Goal: Answer question/provide support: Answer question/provide support

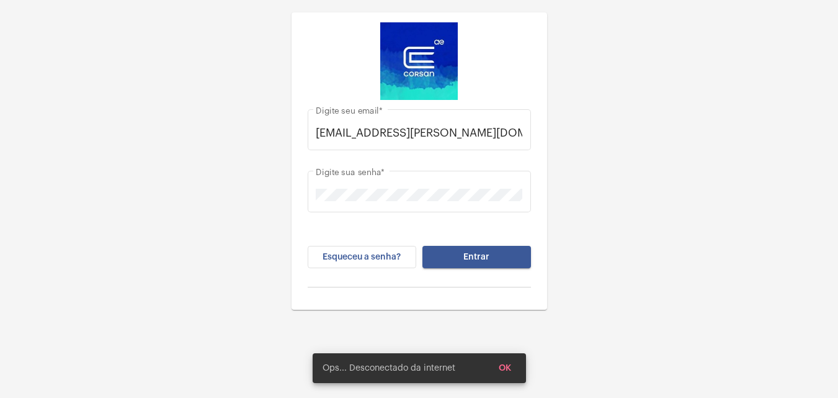
click at [522, 269] on div "Esqueceu a senha? Entrar" at bounding box center [419, 267] width 223 height 42
click at [509, 266] on button "Entrar" at bounding box center [476, 257] width 109 height 22
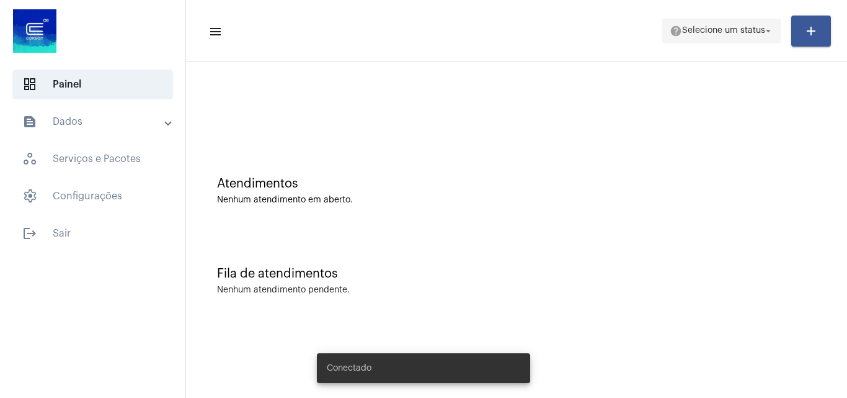
click at [734, 32] on span "Selecione um status" at bounding box center [723, 31] width 83 height 9
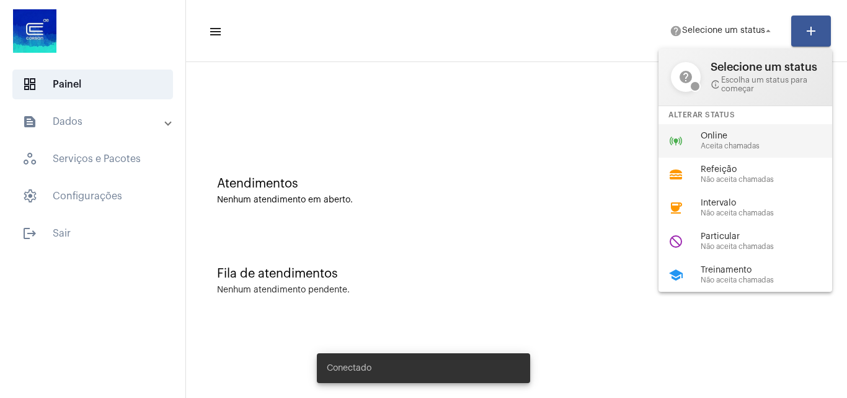
click at [741, 140] on span "Online" at bounding box center [771, 135] width 141 height 9
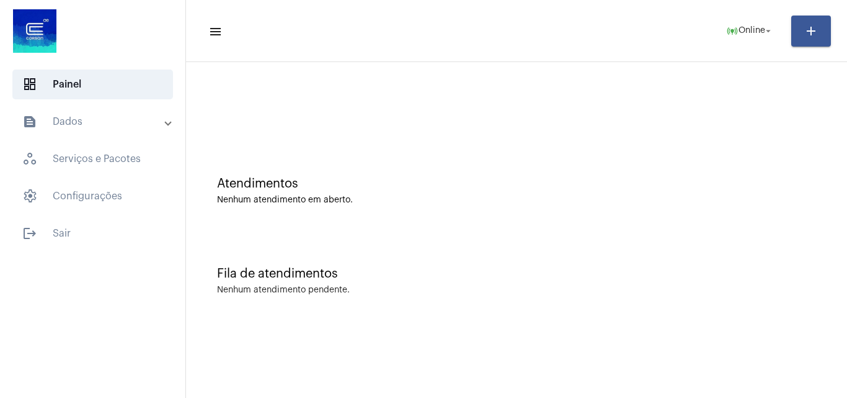
click at [105, 111] on mat-expansion-panel-header "text_snippet_outlined Dados" at bounding box center [96, 122] width 178 height 30
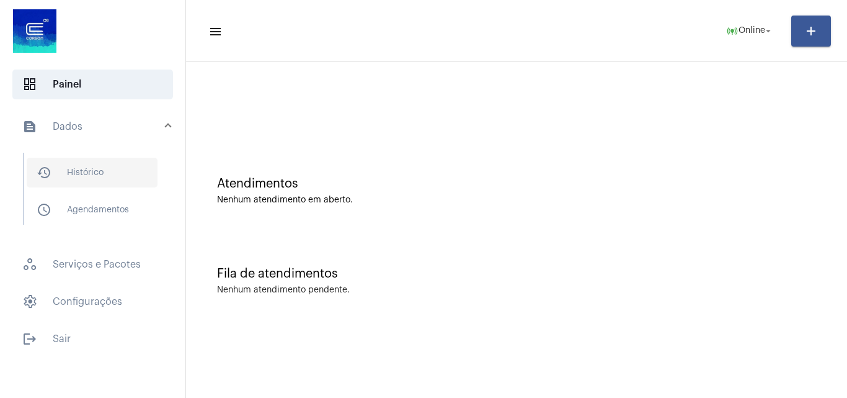
click at [100, 169] on span "history_outlined Histórico" at bounding box center [92, 173] width 131 height 30
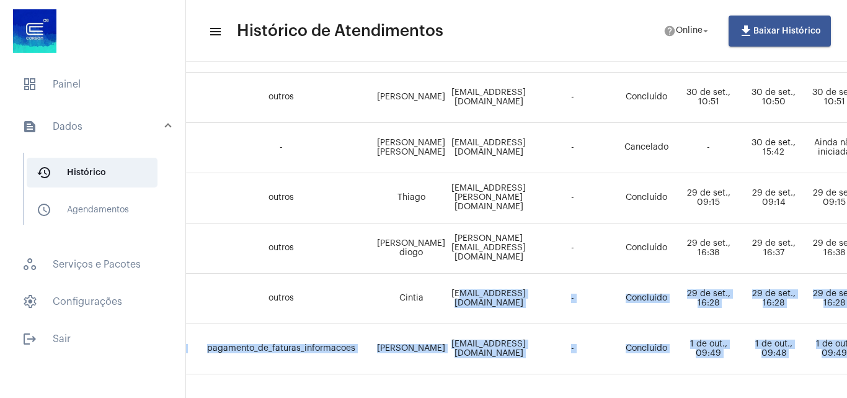
scroll to position [933, 103]
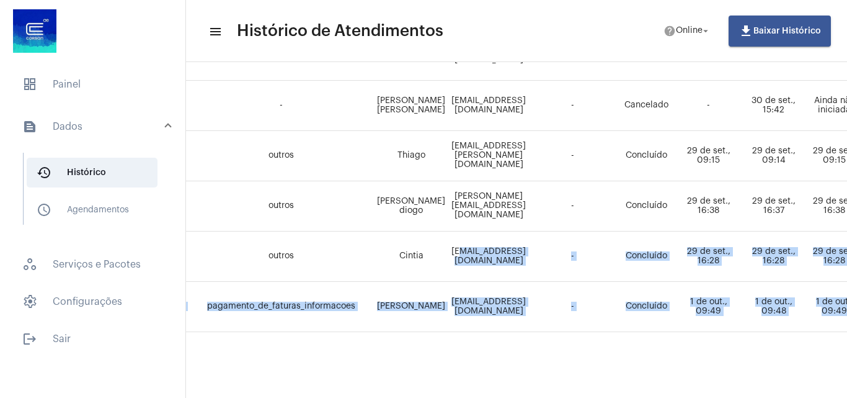
drag, startPoint x: 481, startPoint y: 388, endPoint x: 532, endPoint y: 381, distance: 51.9
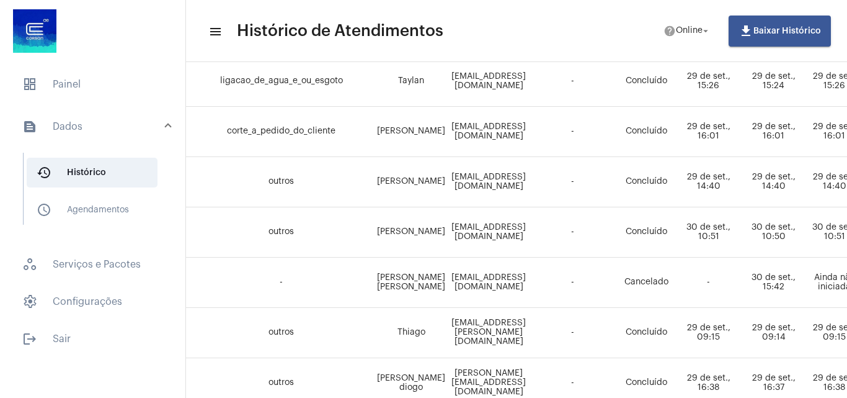
scroll to position [809, 103]
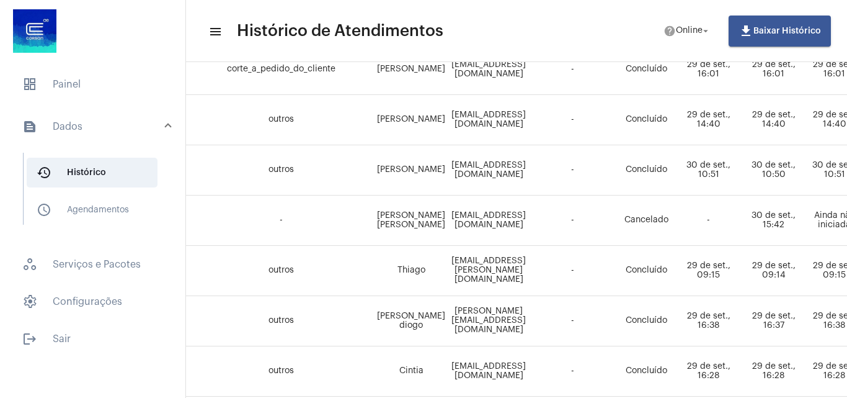
drag, startPoint x: 383, startPoint y: 207, endPoint x: 414, endPoint y: 231, distance: 38.9
click at [414, 231] on td "[PERSON_NAME] [PERSON_NAME]" at bounding box center [411, 220] width 74 height 50
click at [405, 209] on td "[PERSON_NAME] [PERSON_NAME]" at bounding box center [411, 220] width 74 height 50
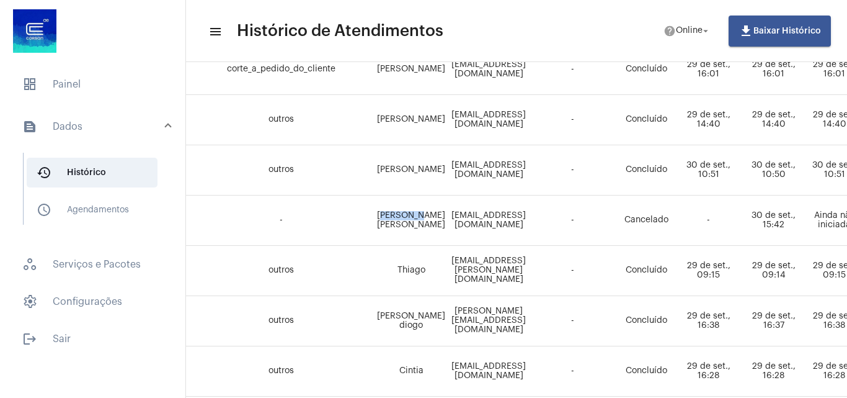
click at [405, 209] on td "[PERSON_NAME] [PERSON_NAME]" at bounding box center [411, 220] width 74 height 50
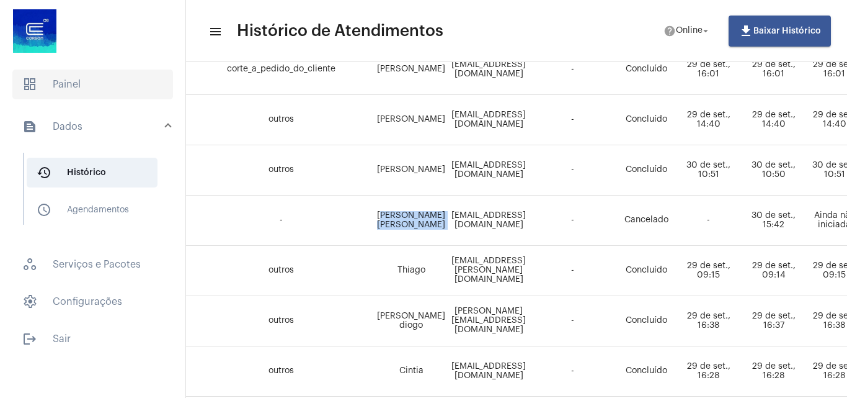
drag, startPoint x: 84, startPoint y: 66, endPoint x: 65, endPoint y: 89, distance: 29.5
click at [68, 82] on mat-list "dashboard Painel text_snippet_outlined Dados history_outlined Histórico schedul…" at bounding box center [92, 208] width 185 height 289
click at [65, 90] on span "dashboard Painel" at bounding box center [92, 84] width 161 height 30
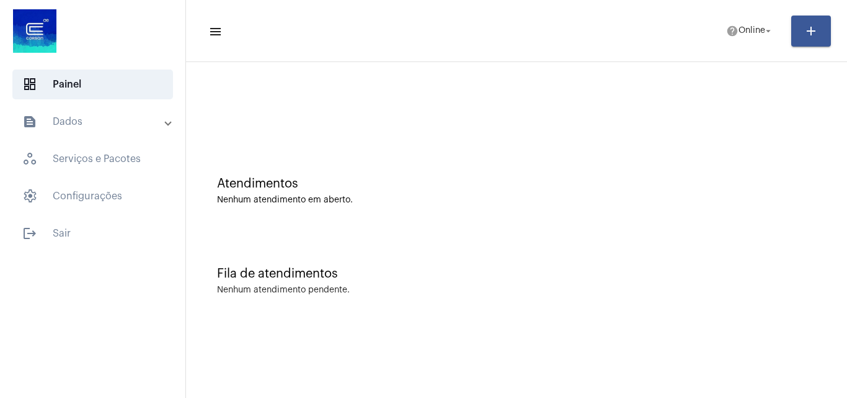
click at [58, 127] on mat-panel-title "text_snippet_outlined Dados" at bounding box center [93, 121] width 143 height 15
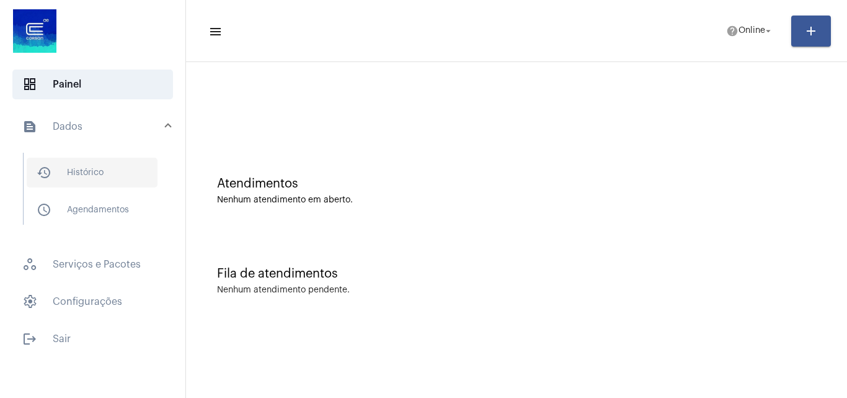
click at [78, 164] on span "history_outlined Histórico" at bounding box center [92, 173] width 131 height 30
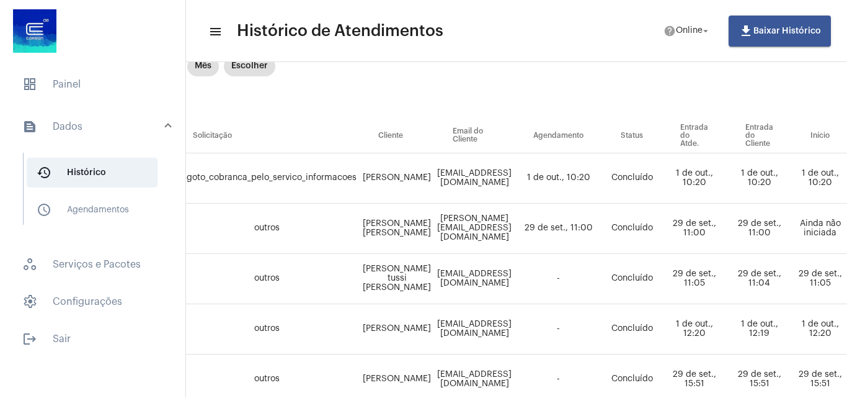
scroll to position [127, 117]
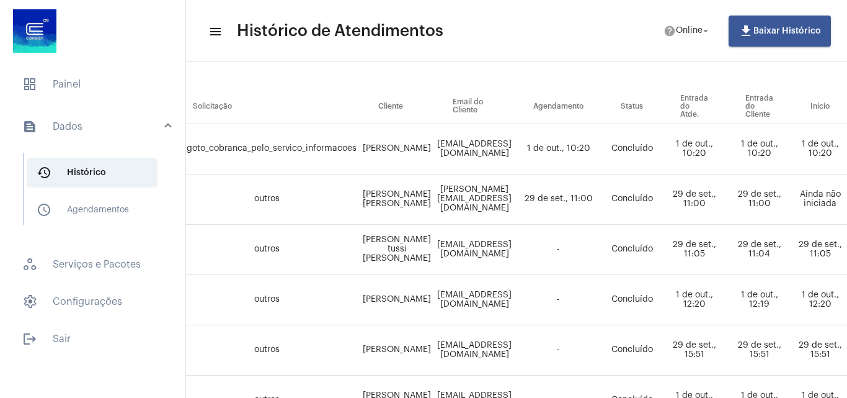
click at [396, 144] on td "[PERSON_NAME]" at bounding box center [397, 149] width 74 height 50
click at [380, 148] on td "[PERSON_NAME]" at bounding box center [397, 149] width 74 height 50
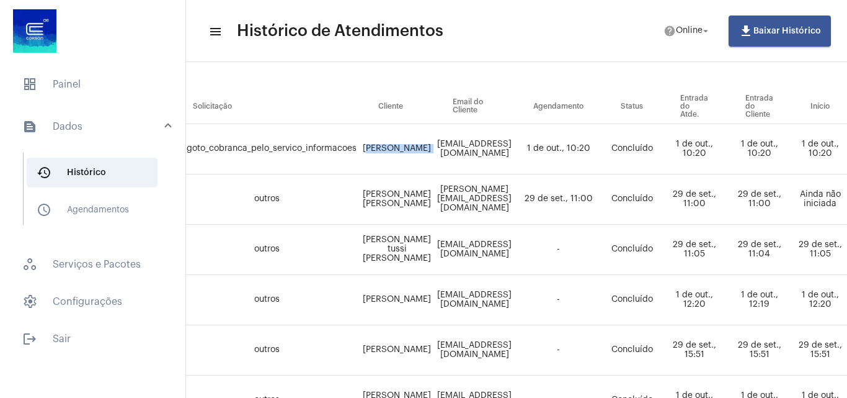
copy td "[PERSON_NAME]"
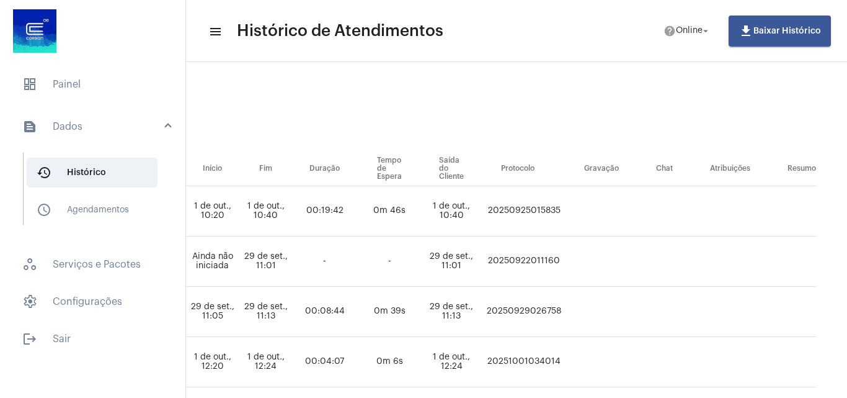
scroll to position [65, 754]
click at [563, 205] on td "20250925015835" at bounding box center [524, 211] width 83 height 50
copy td "20250925015835"
click at [96, 76] on span "dashboard Painel" at bounding box center [92, 84] width 161 height 30
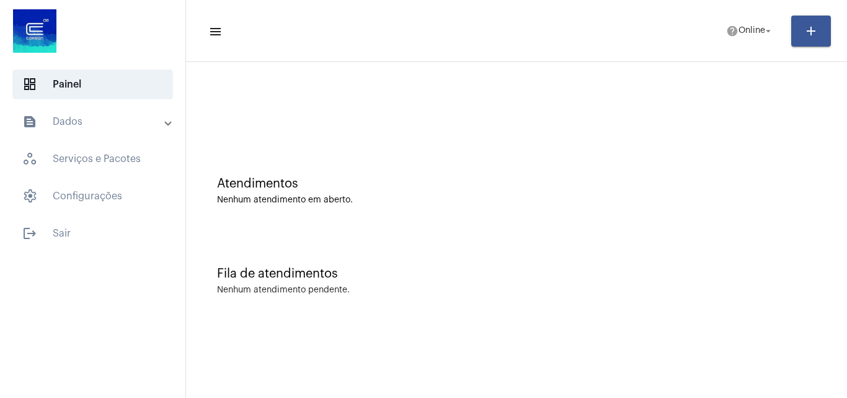
click at [675, 102] on div at bounding box center [516, 103] width 649 height 71
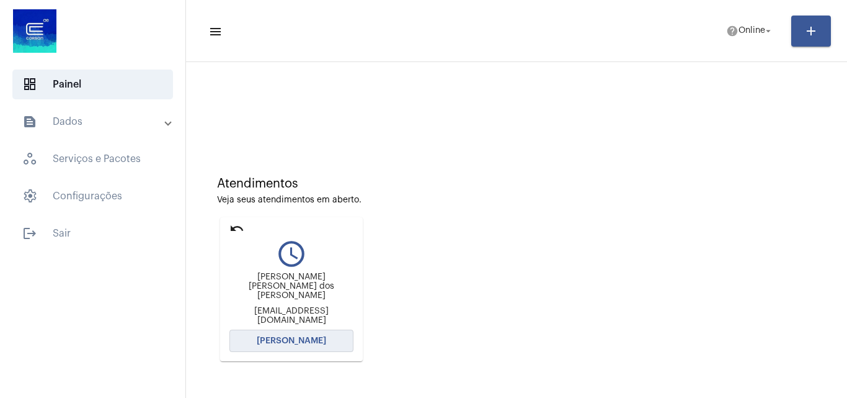
click at [301, 336] on button "[PERSON_NAME]" at bounding box center [291, 340] width 124 height 22
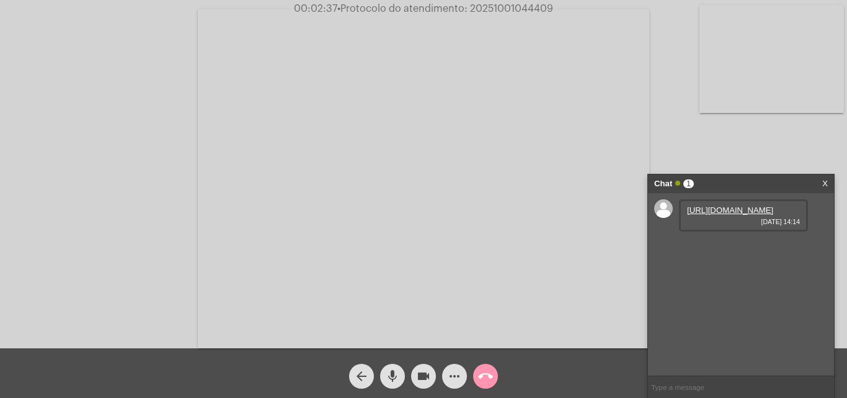
click at [773, 215] on link "[URL][DOMAIN_NAME]" at bounding box center [730, 209] width 86 height 9
drag, startPoint x: 825, startPoint y: 182, endPoint x: 771, endPoint y: 129, distance: 76.3
click at [825, 182] on link "X" at bounding box center [825, 183] width 6 height 19
click at [816, 284] on div "[URL][DOMAIN_NAME] [DATE] 14:14 [URL][DOMAIN_NAME] [DATE] 14:14" at bounding box center [741, 284] width 186 height 182
click at [773, 250] on link "[URL][DOMAIN_NAME]" at bounding box center [730, 245] width 86 height 9
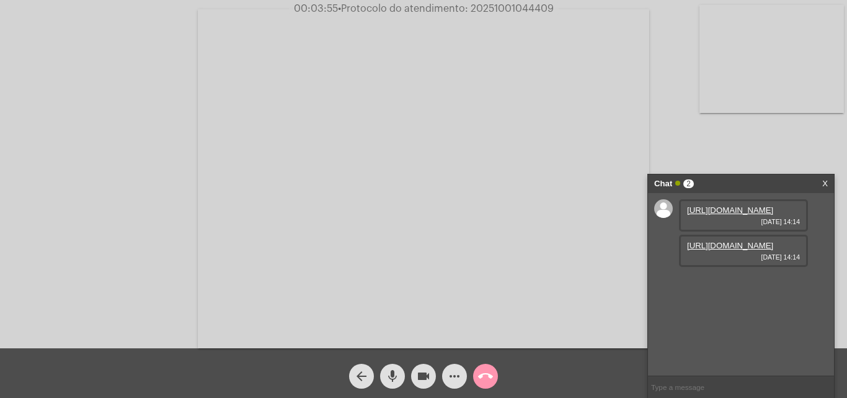
click at [734, 215] on link "[URL][DOMAIN_NAME]" at bounding box center [730, 209] width 86 height 9
click at [421, 378] on mat-icon "videocam" at bounding box center [423, 375] width 15 height 15
click at [401, 376] on button "mic" at bounding box center [392, 375] width 25 height 25
click at [424, 381] on mat-icon "videocam_off" at bounding box center [423, 375] width 15 height 15
click at [398, 377] on mat-icon "mic_off" at bounding box center [392, 375] width 15 height 15
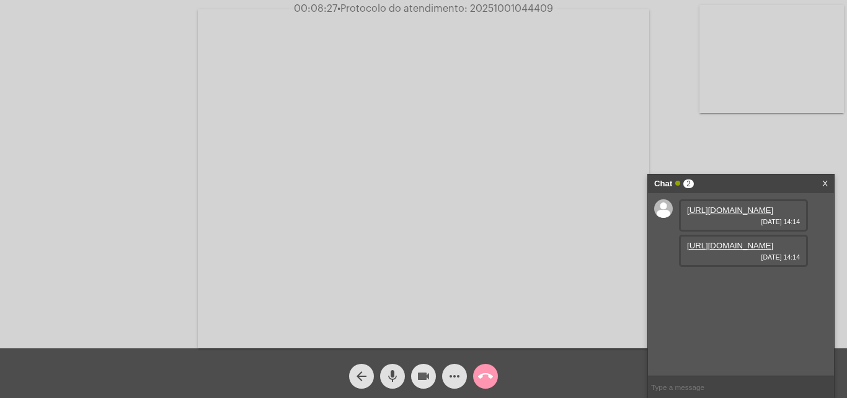
drag, startPoint x: 427, startPoint y: 375, endPoint x: 420, endPoint y: 376, distance: 6.2
click at [427, 375] on mat-icon "videocam" at bounding box center [423, 375] width 15 height 15
click at [399, 379] on mat-icon "mic" at bounding box center [392, 375] width 15 height 15
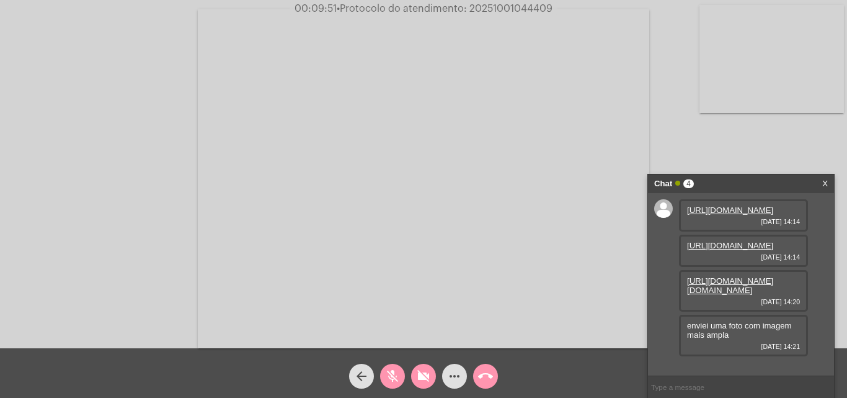
scroll to position [55, 0]
click at [433, 368] on button "videocam_off" at bounding box center [423, 375] width 25 height 25
click at [396, 380] on mat-icon "mic_off" at bounding box center [392, 375] width 15 height 15
click at [768, 241] on link "[URL][DOMAIN_NAME]" at bounding box center [730, 245] width 86 height 9
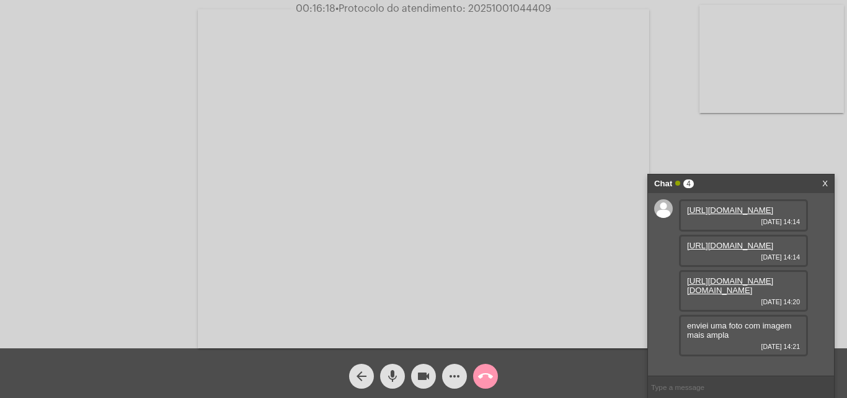
click at [771, 295] on link "[URL][DOMAIN_NAME][DOMAIN_NAME]" at bounding box center [730, 285] width 86 height 19
click at [744, 250] on link "[URL][DOMAIN_NAME]" at bounding box center [730, 245] width 86 height 9
click at [433, 365] on div "videocam" at bounding box center [423, 372] width 31 height 31
click at [396, 378] on mat-icon "mic" at bounding box center [392, 375] width 15 height 15
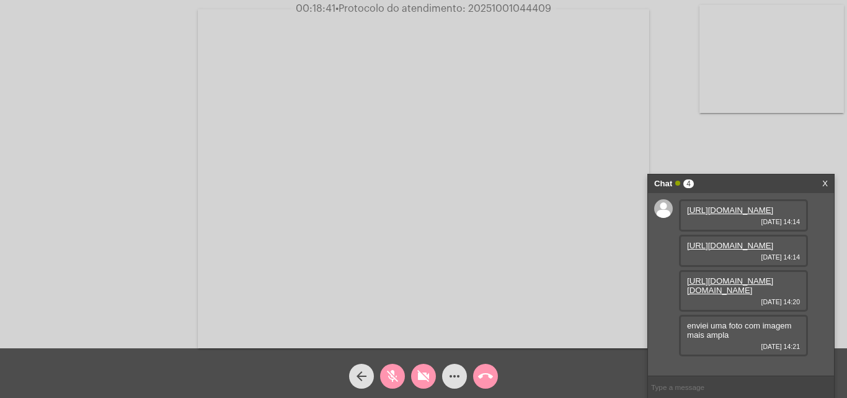
click at [739, 215] on link "[URL][DOMAIN_NAME]" at bounding box center [730, 209] width 86 height 9
click at [428, 375] on mat-icon "videocam_off" at bounding box center [423, 375] width 15 height 15
click at [386, 375] on mat-icon "mic_off" at bounding box center [392, 375] width 15 height 15
click at [424, 370] on mat-icon "videocam" at bounding box center [423, 375] width 15 height 15
click at [402, 375] on button "mic" at bounding box center [392, 375] width 25 height 25
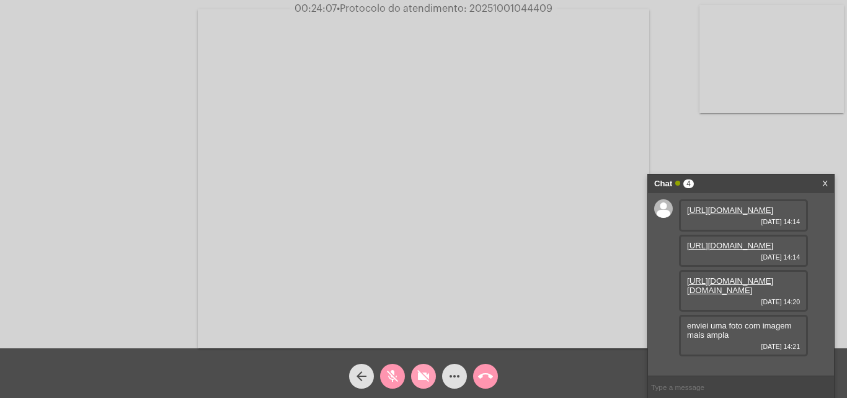
click at [429, 381] on mat-icon "videocam_off" at bounding box center [423, 375] width 15 height 15
click at [399, 376] on mat-icon "mic_off" at bounding box center [392, 375] width 15 height 15
click at [417, 382] on mat-icon "videocam" at bounding box center [423, 375] width 15 height 15
click at [419, 378] on mat-icon "videocam_off" at bounding box center [423, 375] width 15 height 15
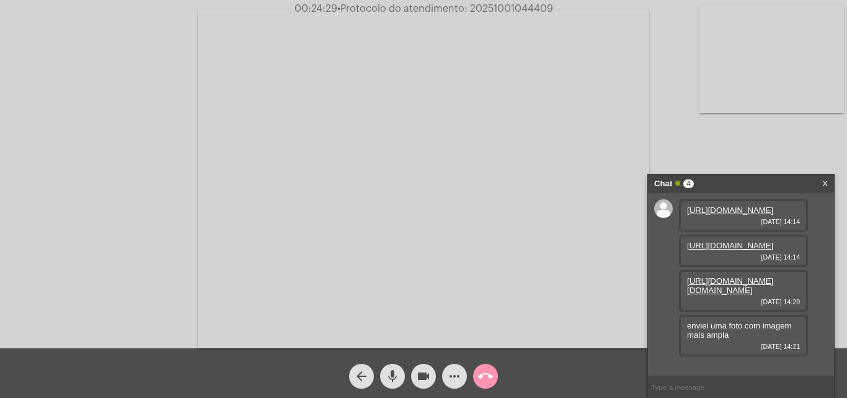
click at [426, 374] on mat-icon "videocam" at bounding box center [423, 375] width 15 height 15
click at [394, 374] on mat-icon "mic" at bounding box center [392, 375] width 15 height 15
click at [433, 375] on button "videocam_off" at bounding box center [423, 375] width 25 height 25
click at [388, 369] on mat-icon "mic_off" at bounding box center [392, 375] width 15 height 15
click at [423, 376] on mat-icon "videocam" at bounding box center [423, 375] width 15 height 15
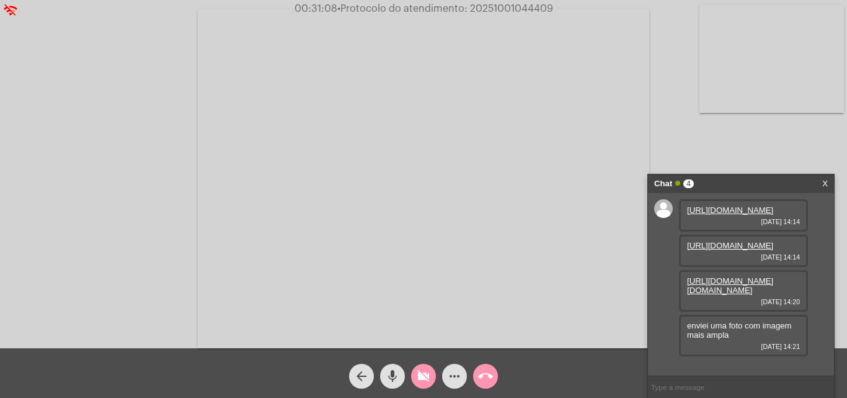
click at [404, 382] on div "mic" at bounding box center [392, 372] width 31 height 31
click at [404, 373] on button "mic" at bounding box center [392, 375] width 25 height 25
click at [423, 368] on mat-icon "videocam_off" at bounding box center [423, 375] width 15 height 15
click at [396, 374] on mat-icon "mic_off" at bounding box center [392, 375] width 15 height 15
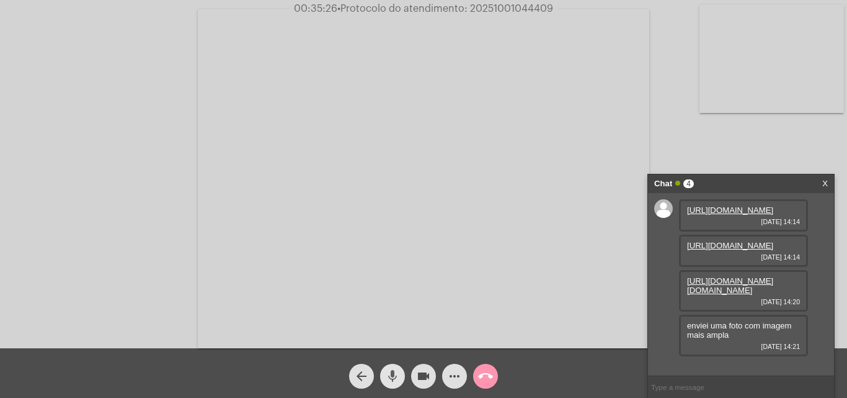
click at [390, 378] on mat-icon "mic" at bounding box center [392, 375] width 15 height 15
click at [418, 376] on mat-icon "videocam" at bounding box center [423, 375] width 15 height 15
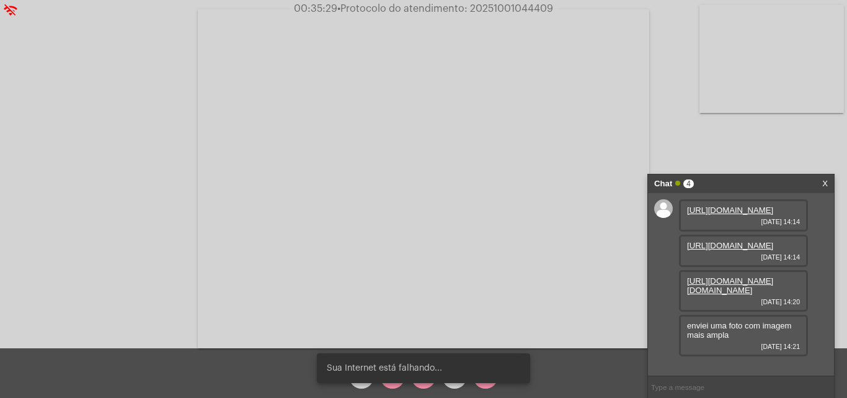
click at [483, 386] on div "Sua Internet está falhando..." at bounding box center [423, 368] width 243 height 60
click at [483, 385] on div "Sua Internet está falhando..." at bounding box center [423, 368] width 243 height 60
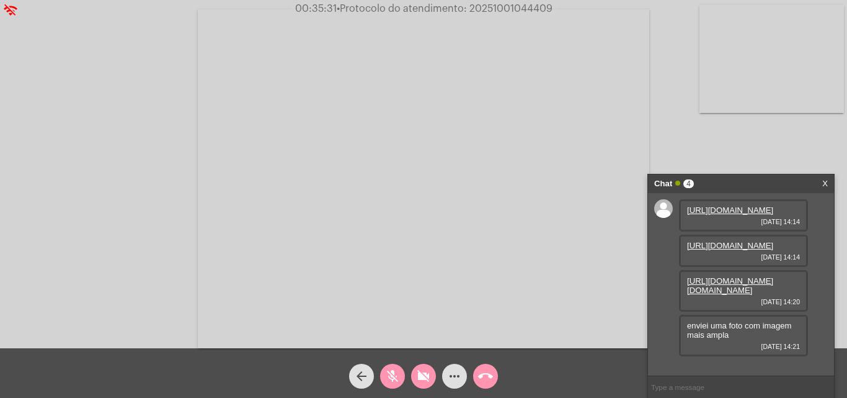
click at [489, 5] on span "• Protocolo do atendimento: 20251001044409" at bounding box center [445, 9] width 216 height 10
copy span "20251001044409"
click at [486, 378] on mat-icon "call_end" at bounding box center [485, 375] width 15 height 15
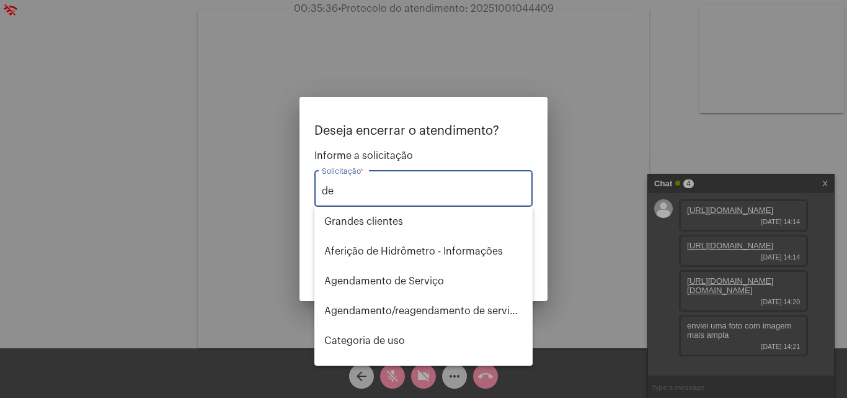
type input "d"
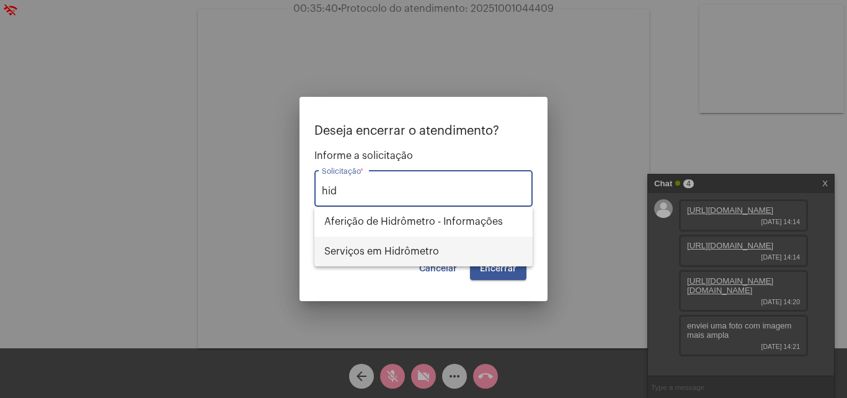
click at [448, 247] on span "Serviços em Hidrômetro" at bounding box center [423, 251] width 198 height 30
type input "Serviços em Hidrômetro"
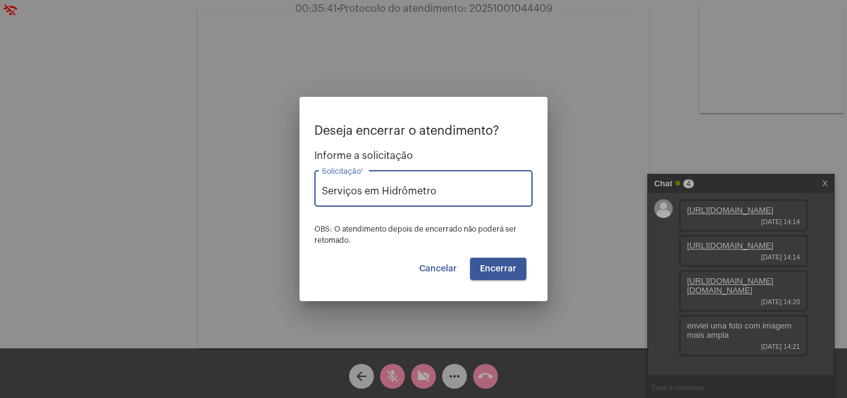
click at [492, 269] on span "Encerrar" at bounding box center [498, 268] width 37 height 9
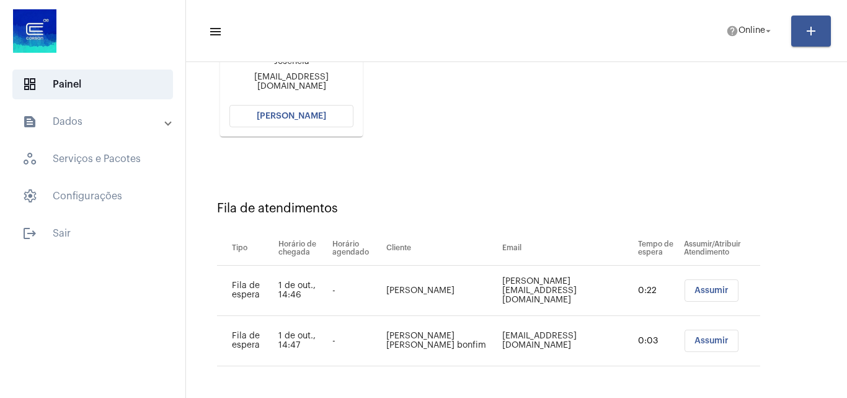
scroll to position [226, 0]
click at [695, 291] on span "Assumir" at bounding box center [712, 288] width 34 height 9
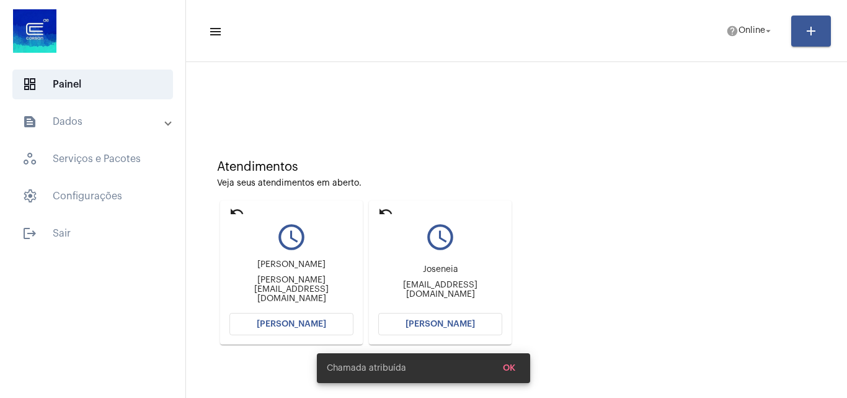
scroll to position [176, 0]
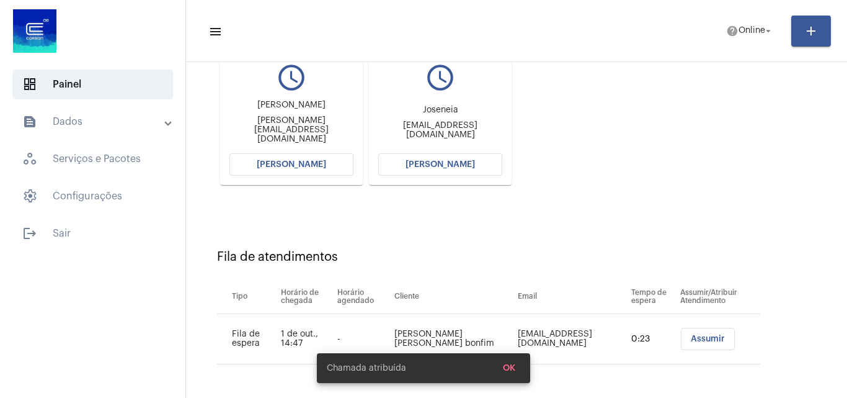
click at [305, 164] on span "[PERSON_NAME]" at bounding box center [291, 164] width 69 height 9
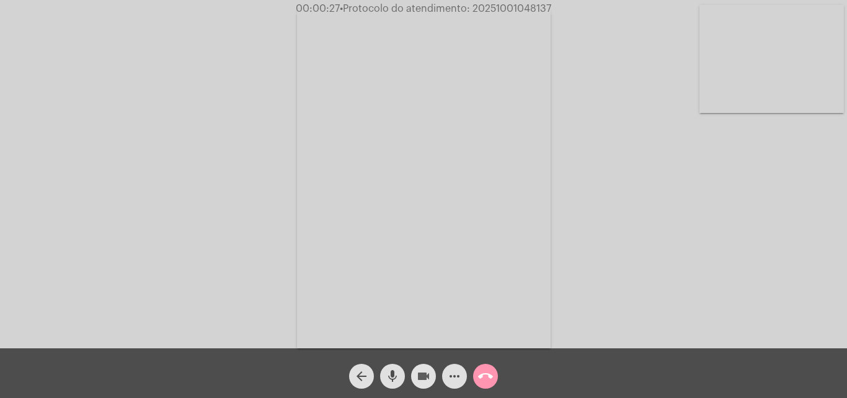
click at [416, 376] on button "videocam" at bounding box center [423, 375] width 25 height 25
click at [404, 375] on button "mic" at bounding box center [392, 375] width 25 height 25
click at [432, 383] on button "videocam_off" at bounding box center [423, 375] width 25 height 25
click at [394, 379] on mat-icon "mic_off" at bounding box center [392, 375] width 15 height 15
click at [427, 370] on mat-icon "videocam" at bounding box center [423, 375] width 15 height 15
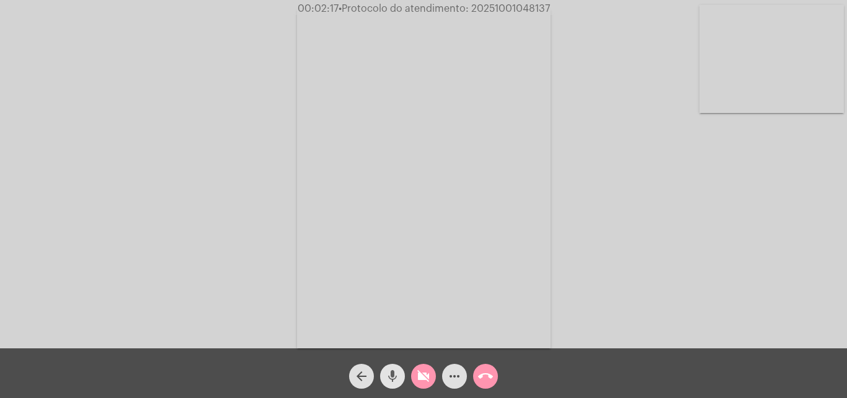
click at [399, 373] on mat-icon "mic" at bounding box center [392, 375] width 15 height 15
click at [420, 382] on mat-icon "videocam_off" at bounding box center [423, 375] width 15 height 15
click at [393, 378] on mat-icon "mic_off" at bounding box center [392, 375] width 15 height 15
click at [416, 371] on mat-icon "videocam" at bounding box center [423, 375] width 15 height 15
click at [394, 376] on mat-icon "mic" at bounding box center [392, 375] width 15 height 15
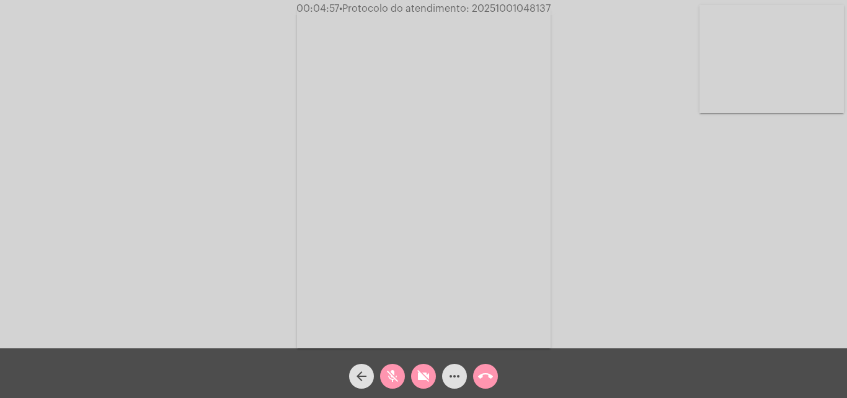
click at [429, 367] on span "videocam_off" at bounding box center [423, 375] width 15 height 25
click at [403, 376] on button "mic_off" at bounding box center [392, 375] width 25 height 25
click at [430, 381] on mat-icon "videocam" at bounding box center [423, 375] width 15 height 15
click at [391, 378] on mat-icon "mic" at bounding box center [392, 375] width 15 height 15
click at [418, 375] on mat-icon "videocam_off" at bounding box center [423, 375] width 15 height 15
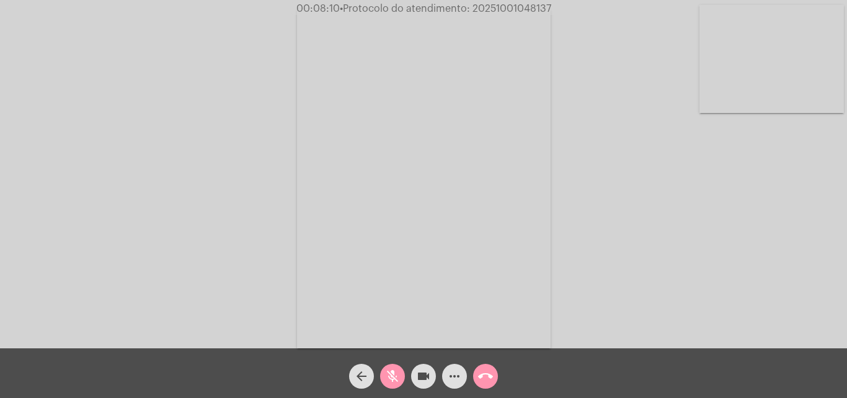
click at [394, 372] on mat-icon "mic_off" at bounding box center [392, 375] width 15 height 15
drag, startPoint x: 427, startPoint y: 364, endPoint x: 412, endPoint y: 365, distance: 15.6
click at [422, 364] on span "videocam" at bounding box center [423, 375] width 15 height 25
click at [403, 365] on div "mic" at bounding box center [392, 372] width 31 height 31
click at [408, 377] on div "videocam_off" at bounding box center [423, 372] width 31 height 31
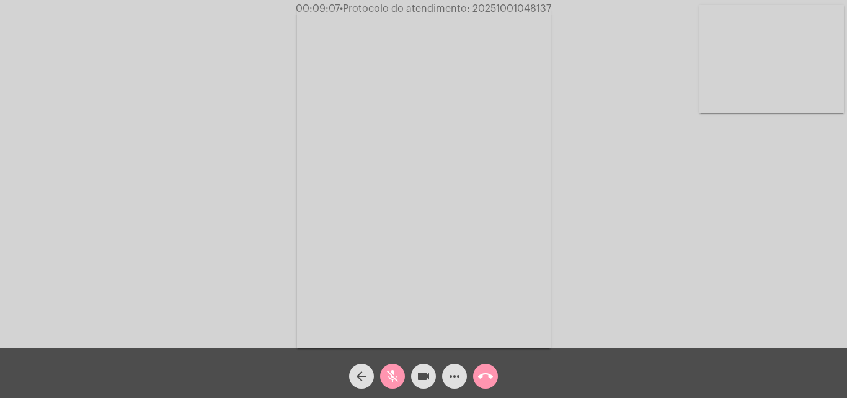
click at [409, 378] on div "videocam" at bounding box center [423, 372] width 31 height 31
click at [409, 378] on div "videocam_off" at bounding box center [423, 372] width 31 height 31
click at [406, 379] on div "mic_off" at bounding box center [392, 372] width 31 height 31
click at [429, 376] on mat-icon "videocam" at bounding box center [423, 375] width 15 height 15
click at [378, 372] on div "mic" at bounding box center [392, 372] width 31 height 31
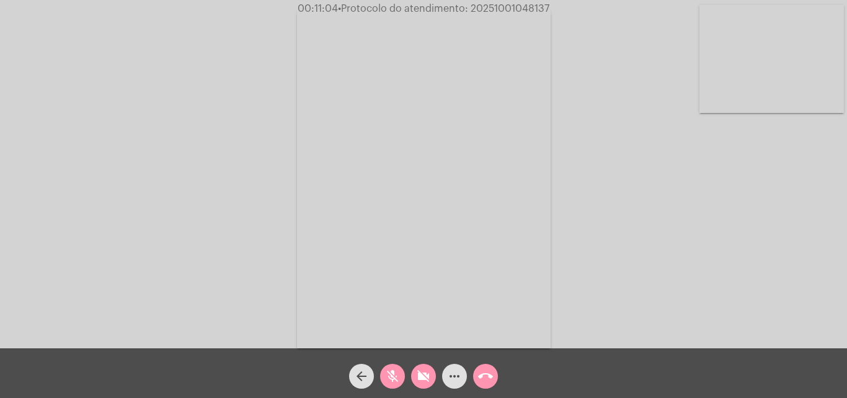
click at [426, 373] on mat-icon "videocam_off" at bounding box center [423, 375] width 15 height 15
click at [403, 375] on button "mic_off" at bounding box center [392, 375] width 25 height 25
click at [402, 381] on button "mic" at bounding box center [392, 375] width 25 height 25
click at [420, 379] on mat-icon "videocam" at bounding box center [423, 375] width 15 height 15
click at [487, 378] on mat-icon "call_end" at bounding box center [485, 375] width 15 height 15
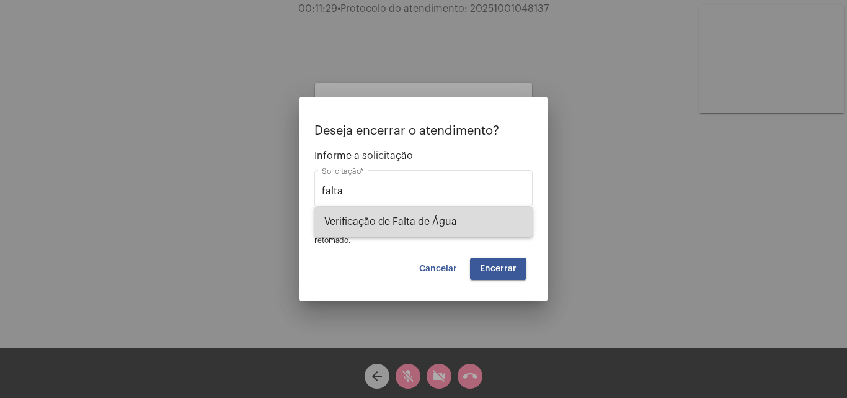
click at [461, 220] on span "Verificação de Falta de Água" at bounding box center [423, 222] width 198 height 30
type input "Verificação de Falta de Água"
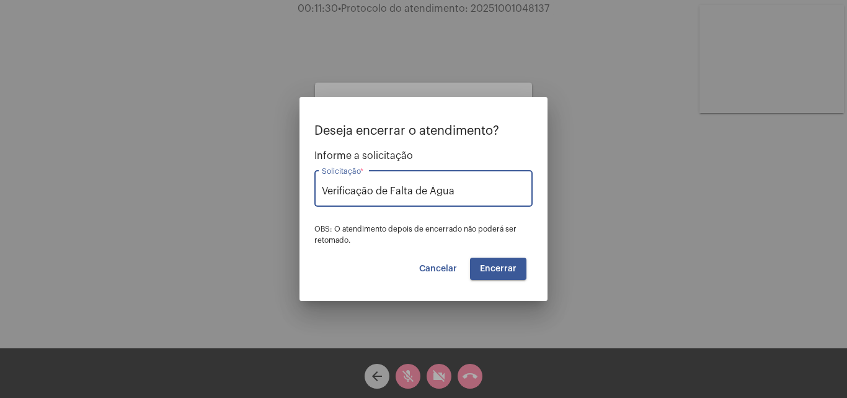
click at [495, 264] on span "Encerrar" at bounding box center [498, 268] width 37 height 9
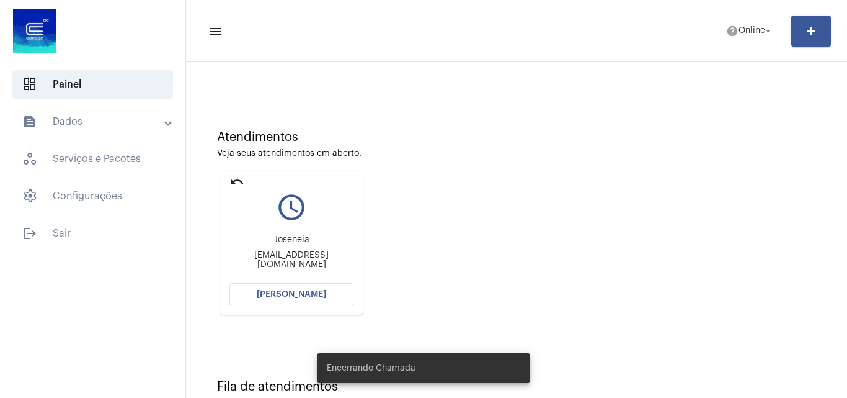
scroll to position [87, 0]
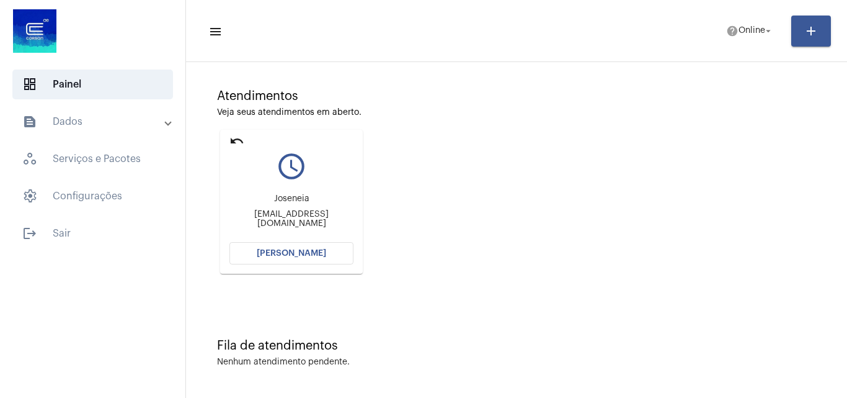
click at [73, 127] on mat-panel-title "text_snippet_outlined Dados" at bounding box center [93, 121] width 143 height 15
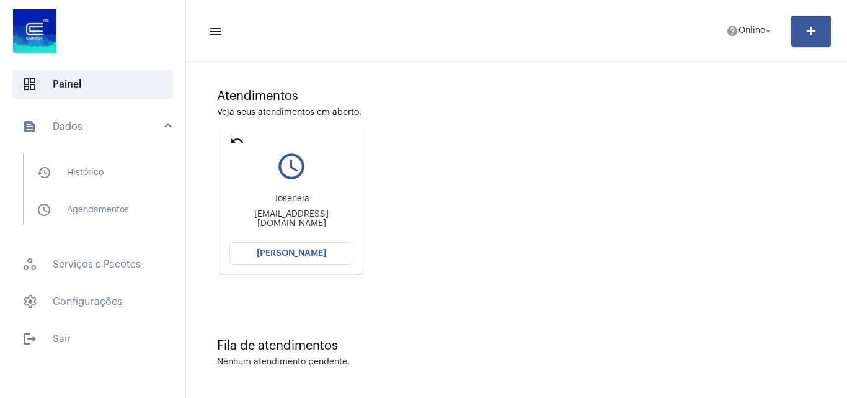
click at [95, 153] on mat-list "history_outlined Histórico schedule_outlined Agendamentos" at bounding box center [102, 189] width 156 height 72
click at [98, 156] on mat-list "history_outlined Histórico schedule_outlined Agendamentos" at bounding box center [102, 189] width 156 height 72
click at [106, 166] on span "history_outlined Histórico" at bounding box center [92, 173] width 131 height 30
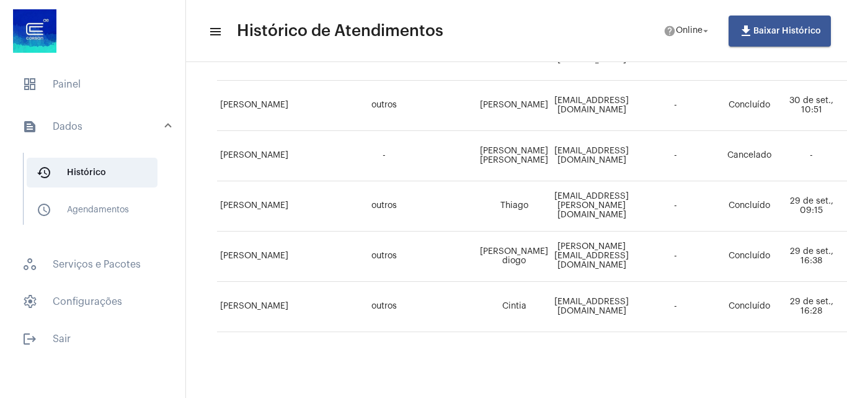
scroll to position [933, 0]
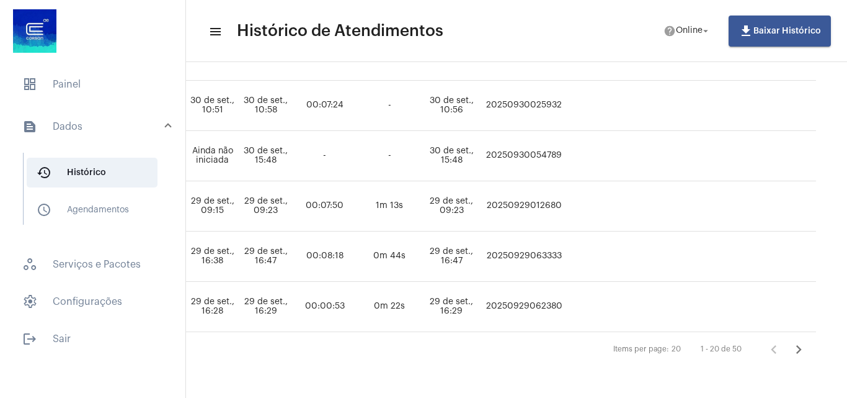
click at [790, 340] on icon "Próxima página" at bounding box center [798, 348] width 17 height 17
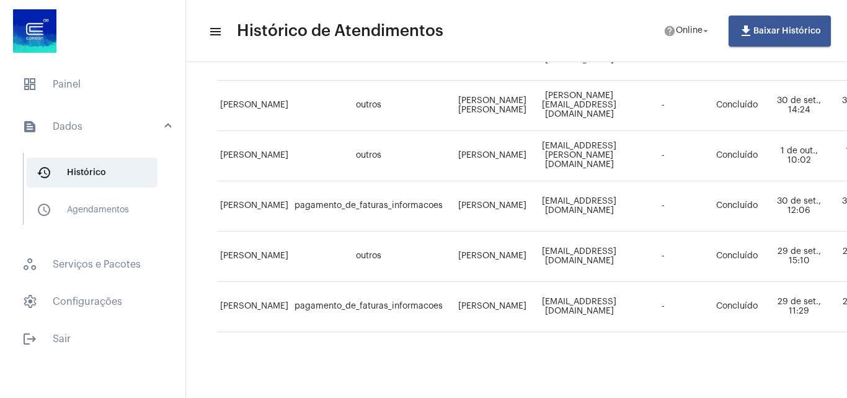
scroll to position [431, 0]
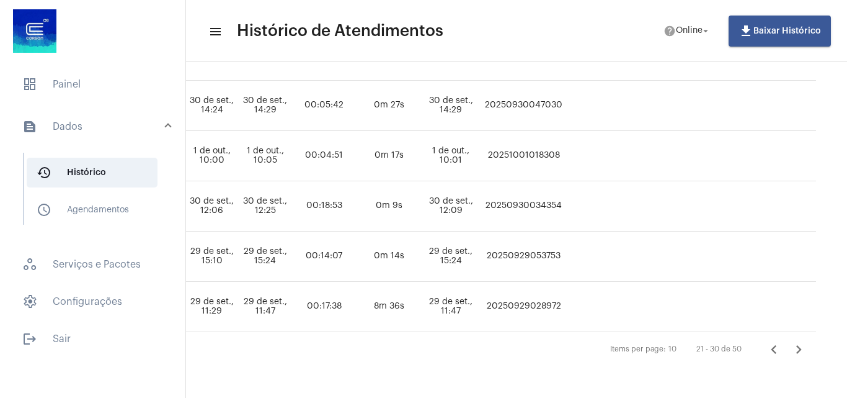
click at [794, 340] on icon "Próxima página" at bounding box center [798, 348] width 17 height 17
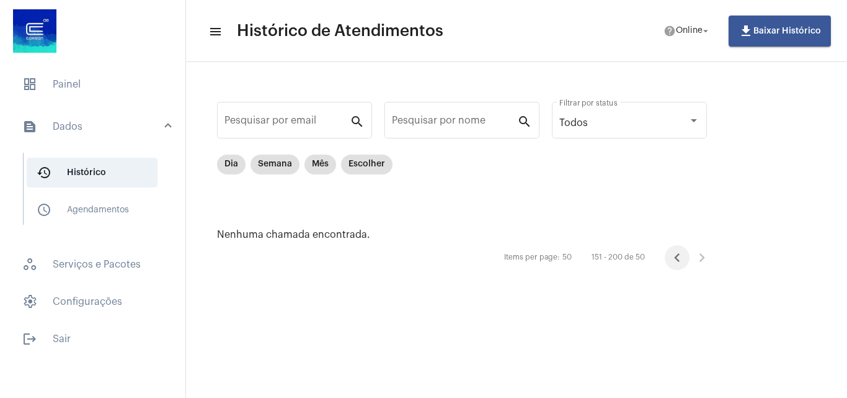
click at [677, 259] on icon "Página anterior" at bounding box center [677, 257] width 6 height 9
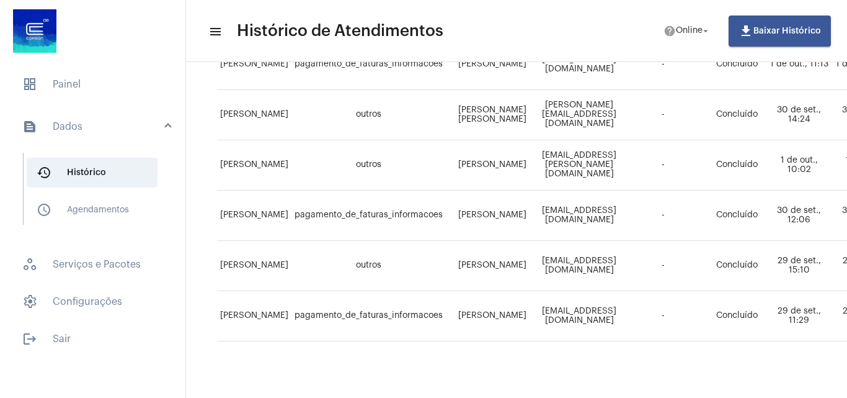
scroll to position [431, 0]
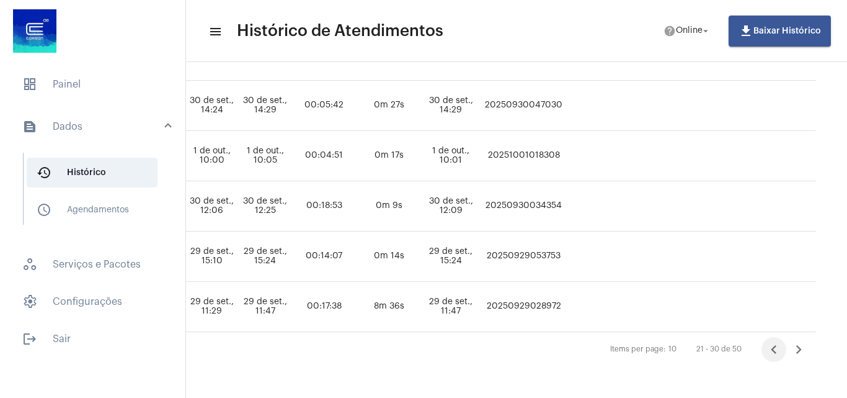
click at [767, 340] on icon "Página anterior" at bounding box center [773, 348] width 17 height 17
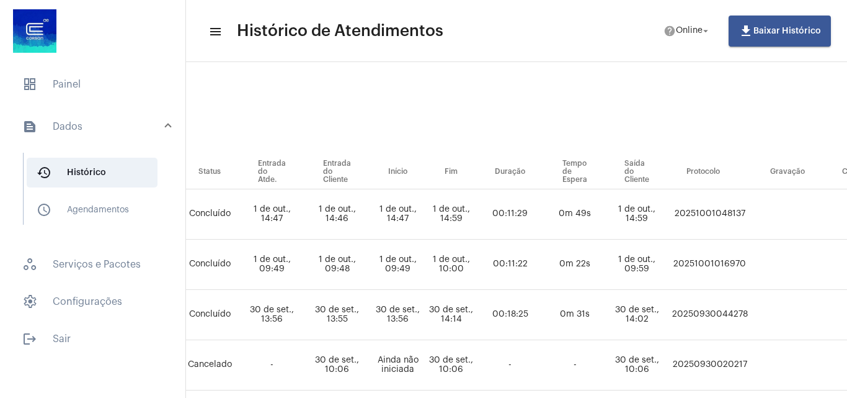
scroll to position [62, 545]
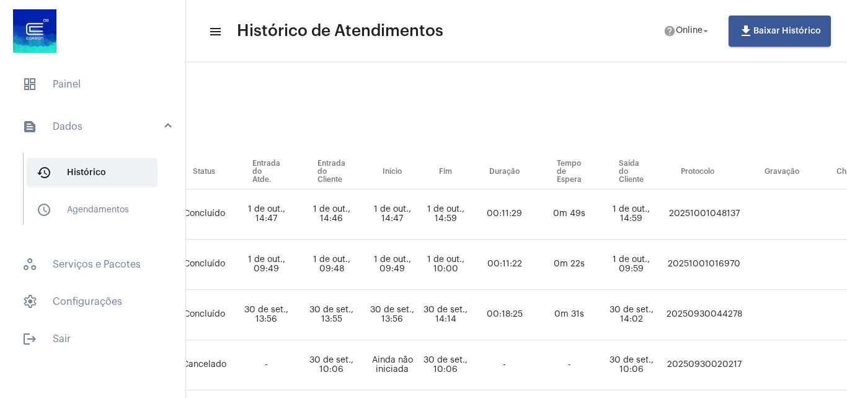
click at [745, 215] on td "20251001048137" at bounding box center [704, 214] width 84 height 50
copy td "20251001048137"
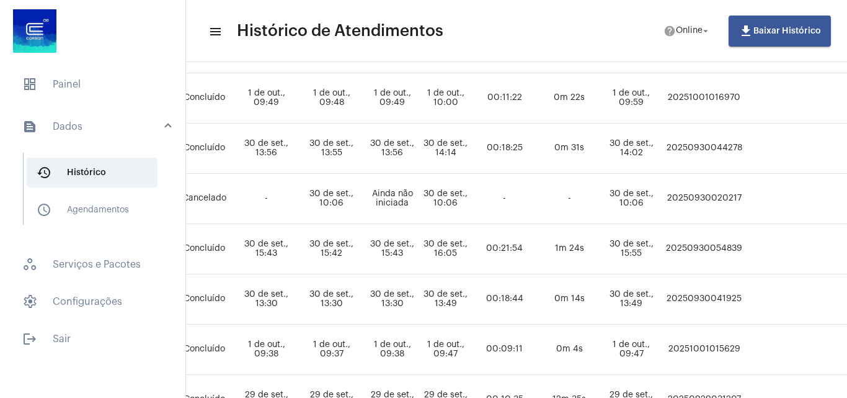
scroll to position [0, 545]
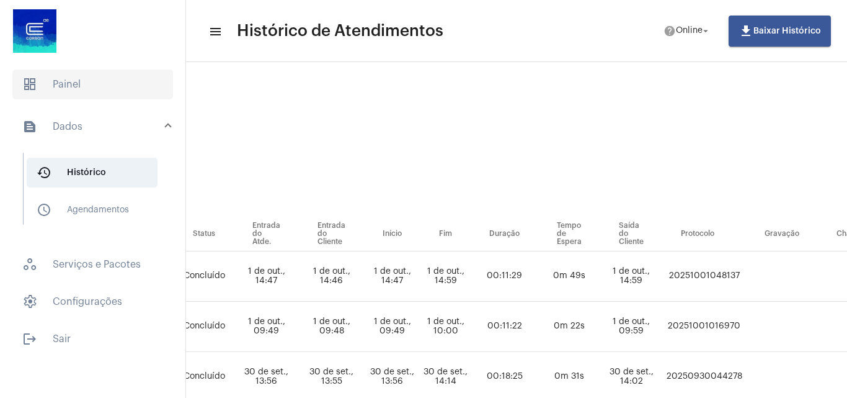
click at [38, 74] on span "dashboard Painel" at bounding box center [92, 84] width 161 height 30
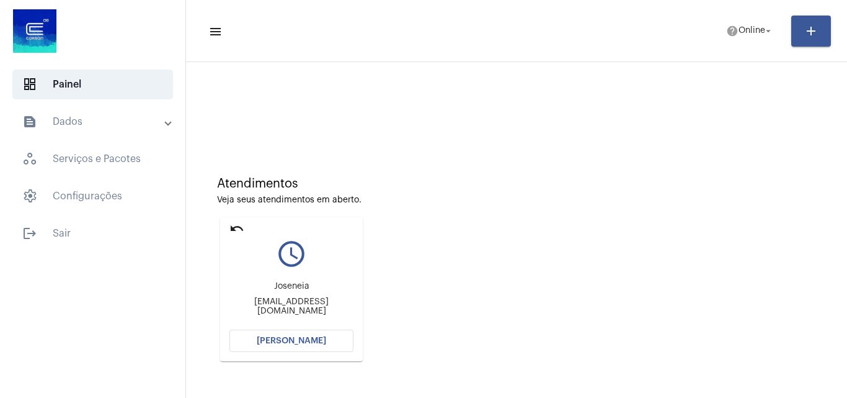
click at [92, 120] on mat-panel-title "text_snippet_outlined Dados" at bounding box center [93, 121] width 143 height 15
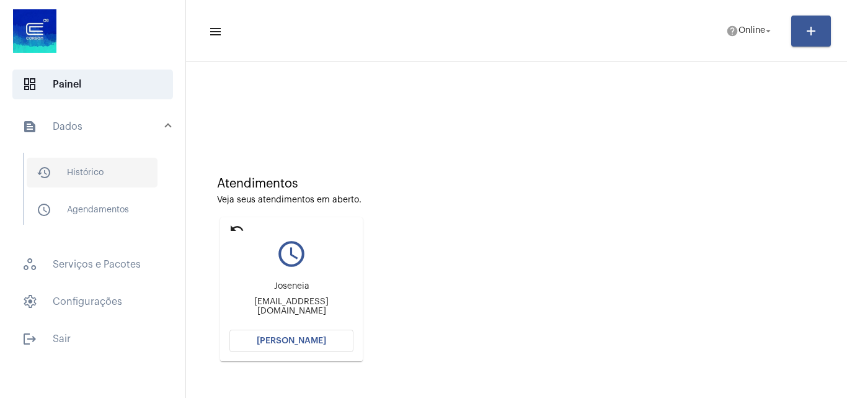
click at [85, 166] on span "history_outlined Histórico" at bounding box center [92, 173] width 131 height 30
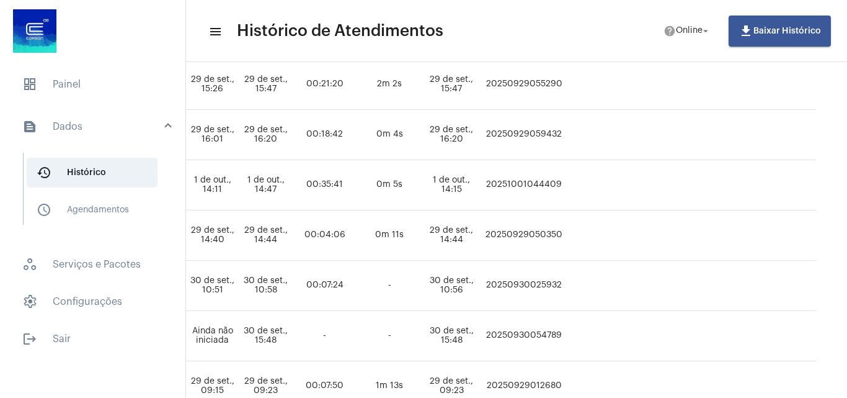
scroll to position [744, 758]
click at [545, 189] on td "20251001044409" at bounding box center [524, 185] width 83 height 50
click at [545, 188] on td "20251001044409" at bounding box center [524, 185] width 83 height 50
copy td "20251001044409"
click at [82, 76] on span "dashboard Painel" at bounding box center [92, 84] width 161 height 30
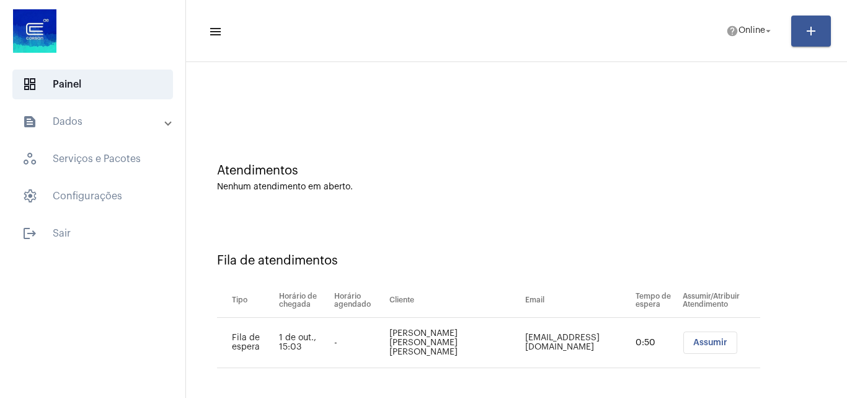
scroll to position [17, 0]
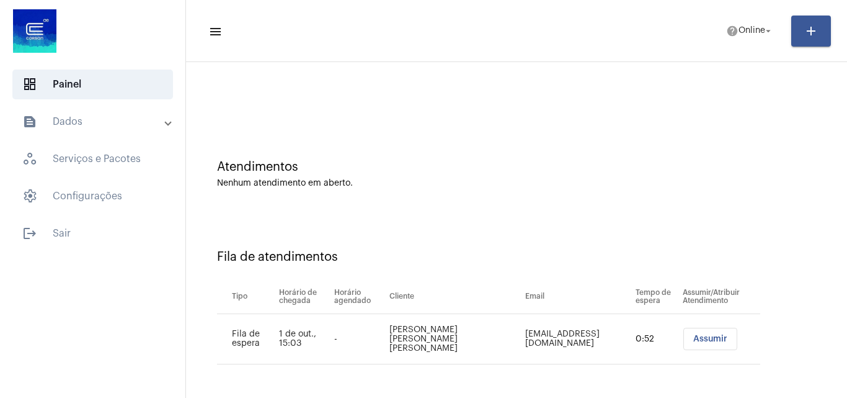
click at [692, 343] on button "Assumir" at bounding box center [710, 338] width 54 height 22
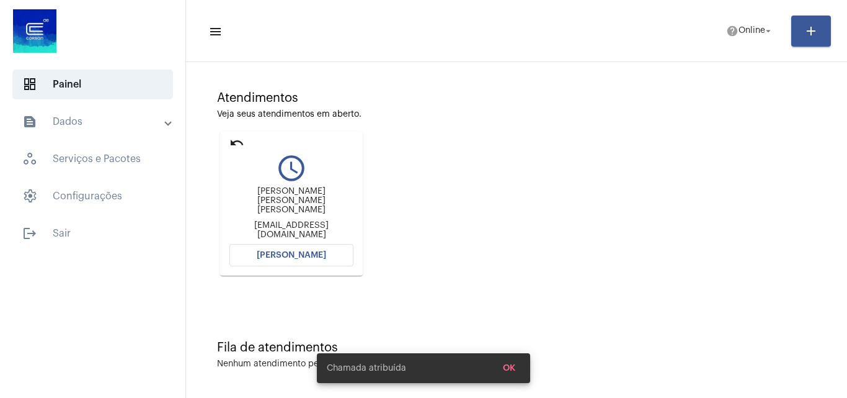
scroll to position [87, 0]
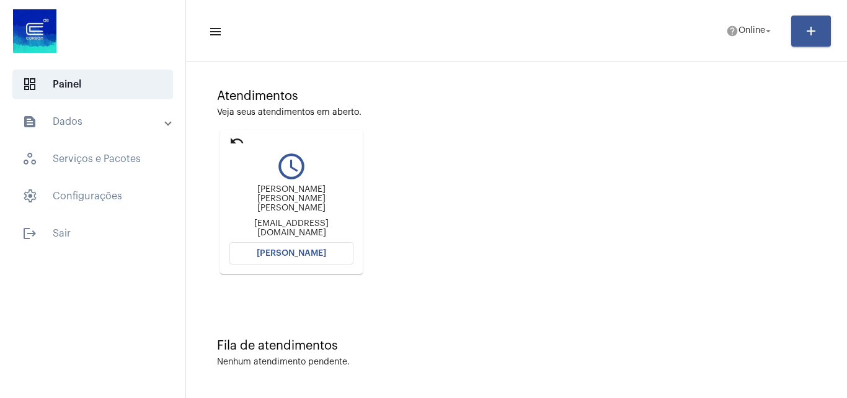
click at [299, 245] on button "[PERSON_NAME]" at bounding box center [291, 253] width 124 height 22
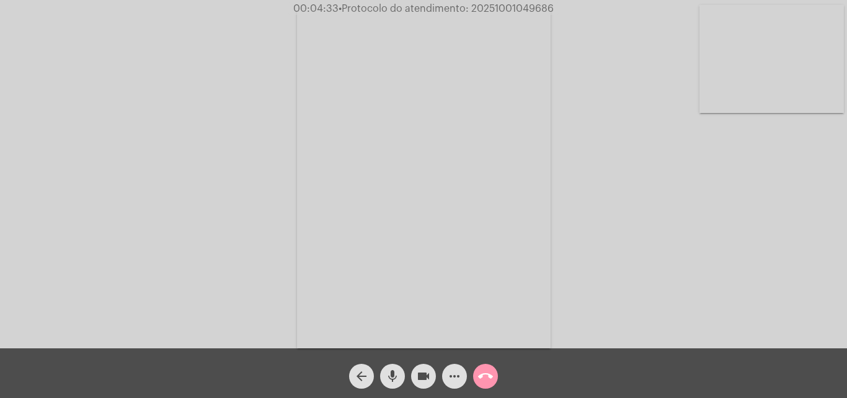
click at [422, 367] on span "videocam" at bounding box center [423, 375] width 15 height 25
click at [388, 380] on mat-icon "mic" at bounding box center [392, 375] width 15 height 15
click at [427, 379] on mat-icon "videocam_off" at bounding box center [423, 375] width 15 height 15
click at [404, 378] on button "mic_off" at bounding box center [392, 375] width 25 height 25
click at [420, 378] on mat-icon "videocam" at bounding box center [423, 375] width 15 height 15
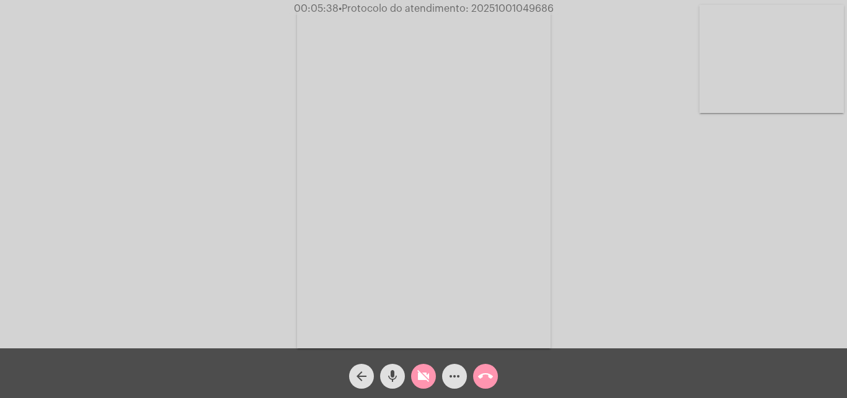
click at [399, 378] on mat-icon "mic" at bounding box center [392, 375] width 15 height 15
click at [425, 381] on mat-icon "videocam_off" at bounding box center [423, 375] width 15 height 15
click at [398, 375] on mat-icon "mic_off" at bounding box center [392, 375] width 15 height 15
click at [416, 371] on button "videocam" at bounding box center [423, 375] width 25 height 25
click at [385, 377] on mat-icon "mic" at bounding box center [392, 375] width 15 height 15
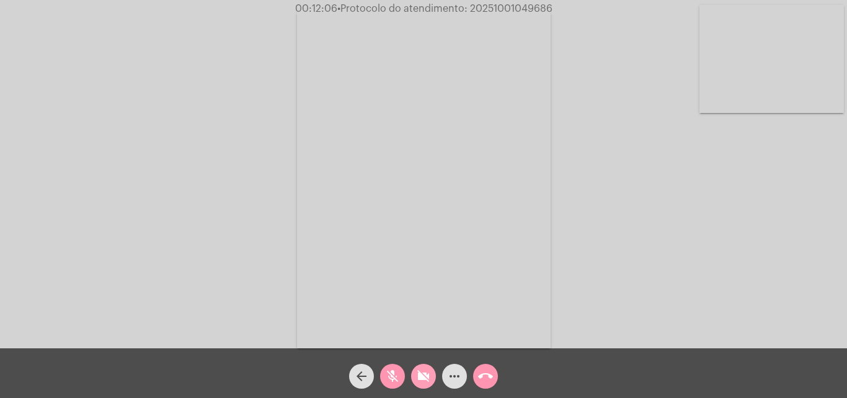
click at [430, 381] on mat-icon "videocam_off" at bounding box center [423, 375] width 15 height 15
click at [403, 377] on button "mic_off" at bounding box center [392, 375] width 25 height 25
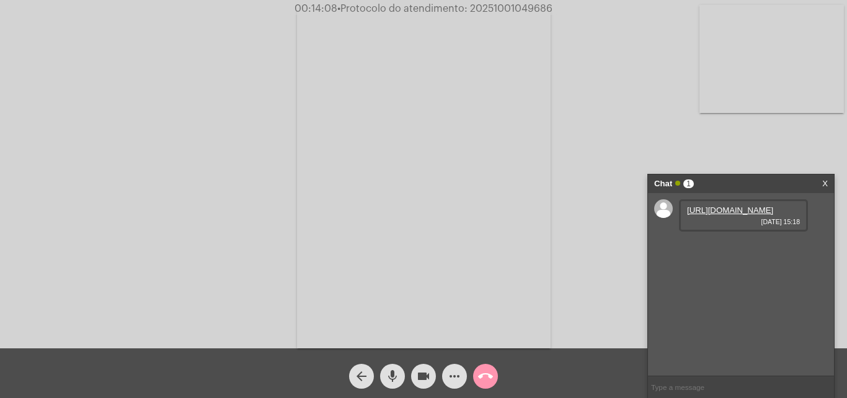
click at [773, 215] on link "[URL][DOMAIN_NAME]" at bounding box center [730, 209] width 86 height 9
click at [430, 373] on mat-icon "videocam" at bounding box center [423, 375] width 15 height 15
click at [398, 376] on mat-icon "mic" at bounding box center [392, 375] width 15 height 15
click at [767, 250] on link "[URL][DOMAIN_NAME]" at bounding box center [730, 245] width 86 height 9
click at [749, 250] on link "[URL][DOMAIN_NAME]" at bounding box center [730, 245] width 86 height 9
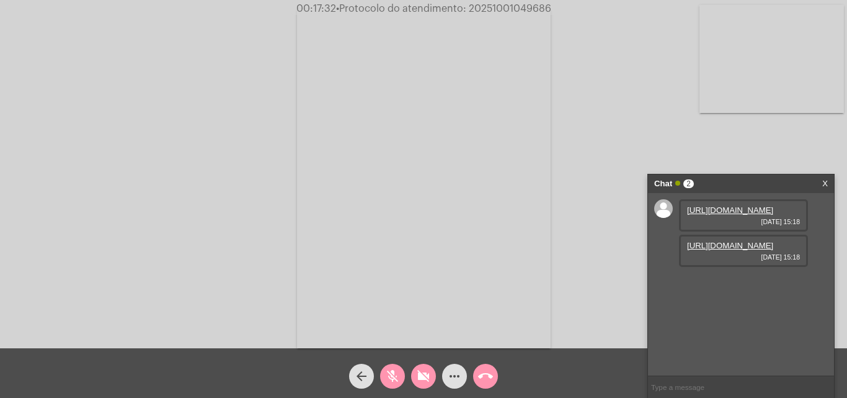
click at [739, 215] on link "[URL][DOMAIN_NAME]" at bounding box center [730, 209] width 86 height 9
click at [415, 375] on button "videocam_off" at bounding box center [423, 375] width 25 height 25
click at [396, 374] on mat-icon "mic_off" at bounding box center [392, 375] width 15 height 15
click at [394, 368] on mat-icon "mic" at bounding box center [392, 375] width 15 height 15
click at [419, 385] on span "videocam" at bounding box center [423, 375] width 15 height 25
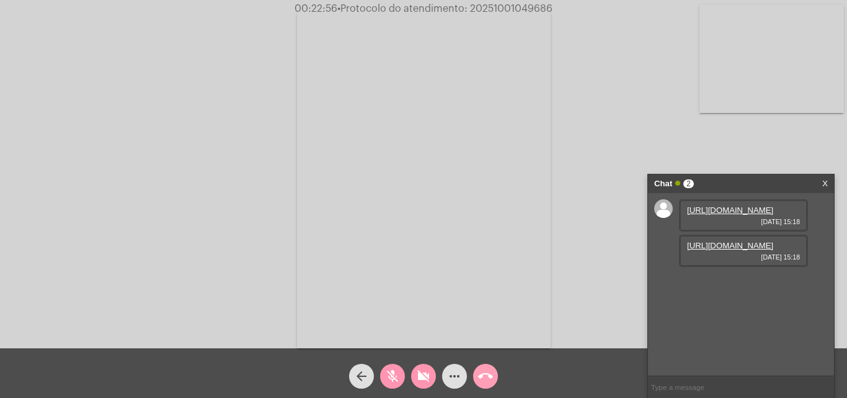
click at [478, 373] on button "call_end" at bounding box center [485, 375] width 25 height 25
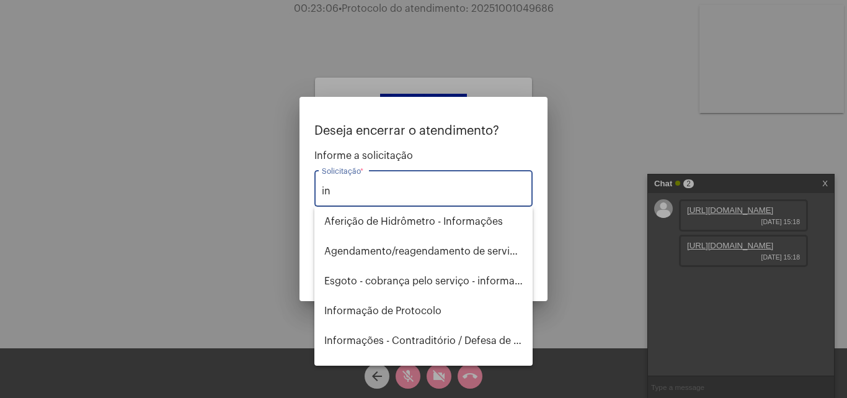
type input "i"
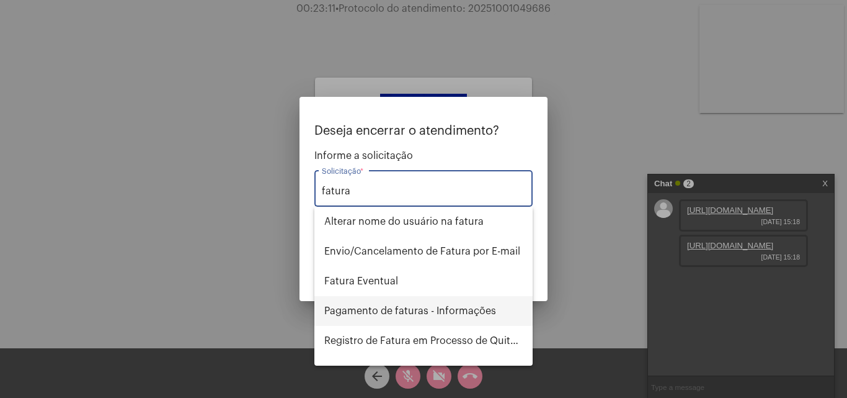
click at [438, 313] on span "Pagamento de faturas - Informações" at bounding box center [423, 311] width 198 height 30
type input "Pagamento de faturas - Informações"
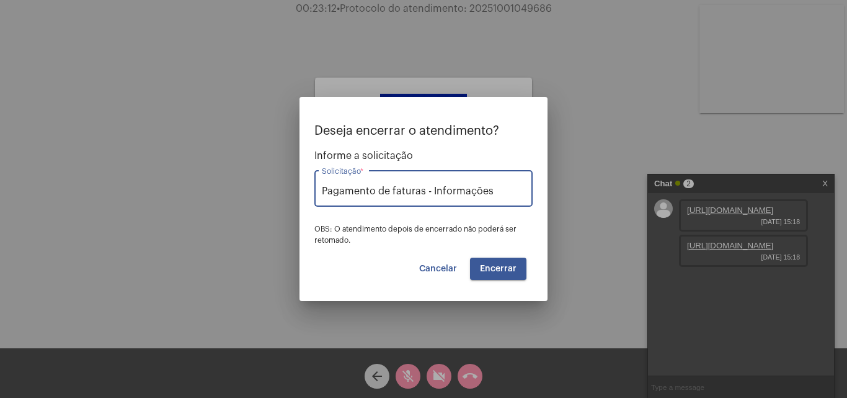
click at [509, 274] on button "Encerrar" at bounding box center [498, 268] width 56 height 22
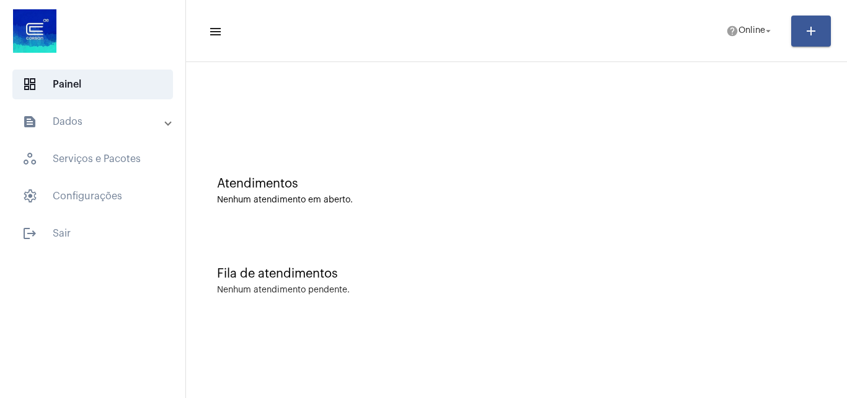
click at [47, 127] on mat-panel-title "text_snippet_outlined Dados" at bounding box center [93, 121] width 143 height 15
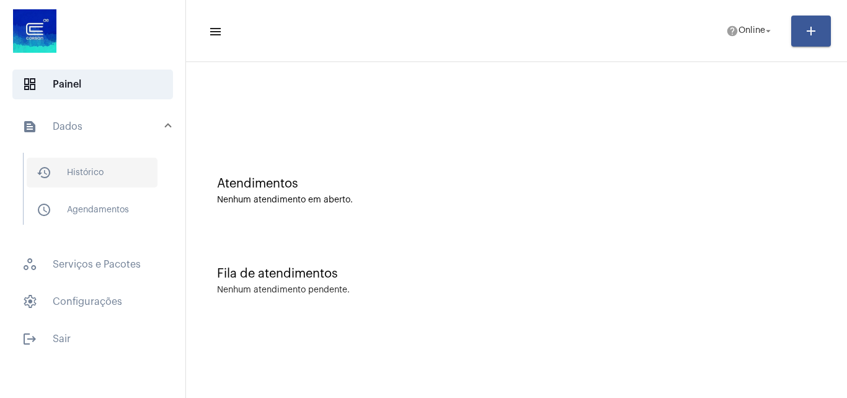
click at [82, 177] on span "history_outlined Histórico" at bounding box center [92, 173] width 131 height 30
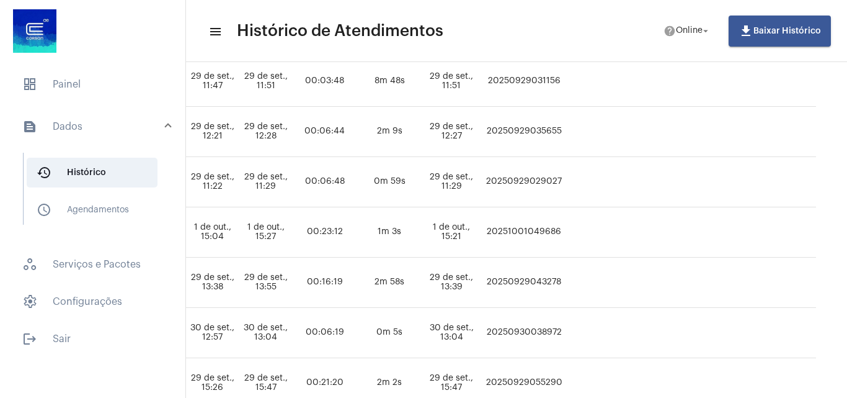
scroll to position [496, 774]
click at [562, 229] on td "20251001049686" at bounding box center [524, 232] width 83 height 50
copy td "20251001049686"
click at [82, 91] on span "dashboard Painel" at bounding box center [92, 84] width 161 height 30
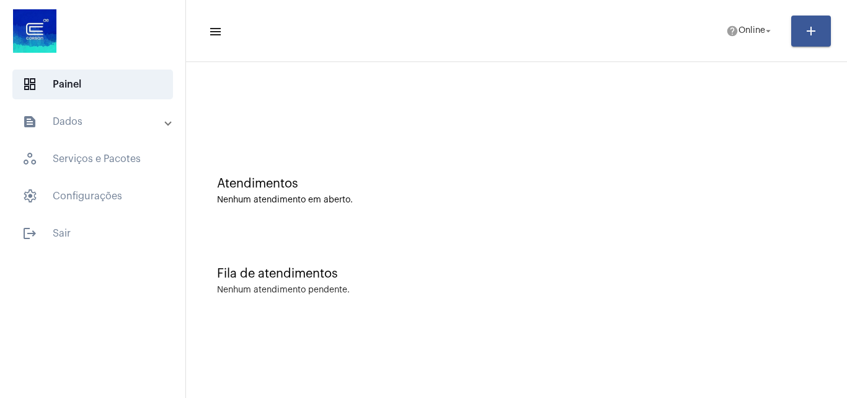
click at [109, 114] on mat-panel-title "text_snippet_outlined Dados" at bounding box center [93, 121] width 143 height 15
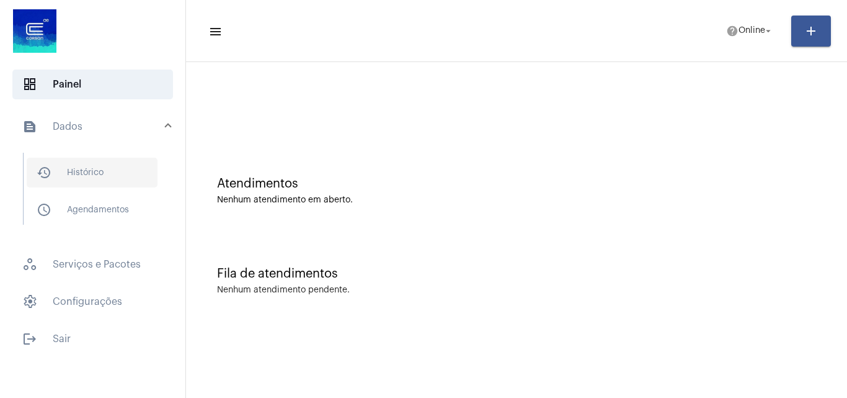
click at [108, 179] on span "history_outlined Histórico" at bounding box center [92, 173] width 131 height 30
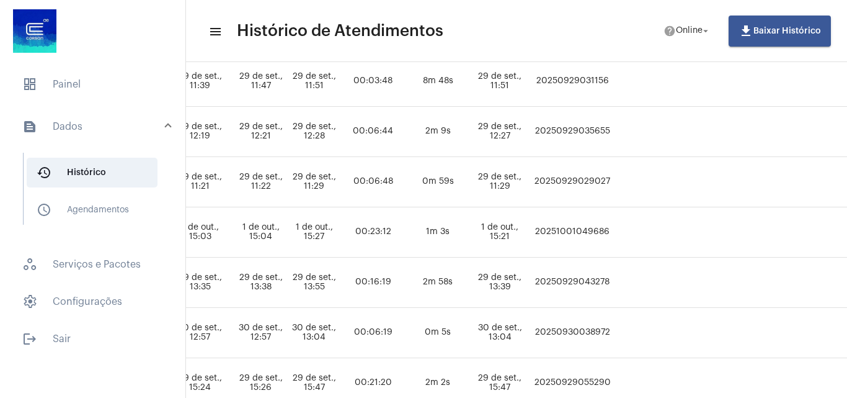
scroll to position [496, 687]
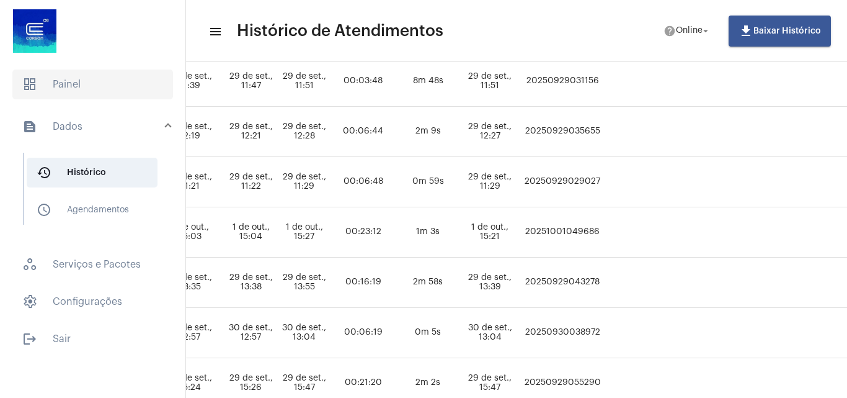
click at [77, 69] on span "dashboard Painel" at bounding box center [92, 84] width 161 height 30
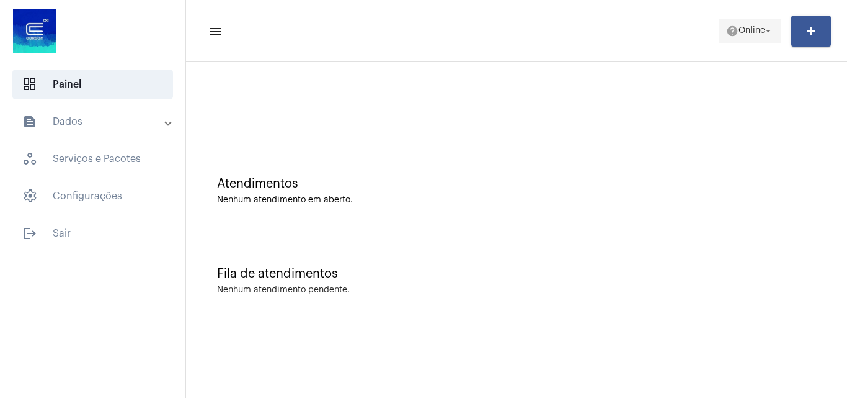
click at [772, 33] on mat-icon "arrow_drop_down" at bounding box center [768, 30] width 11 height 11
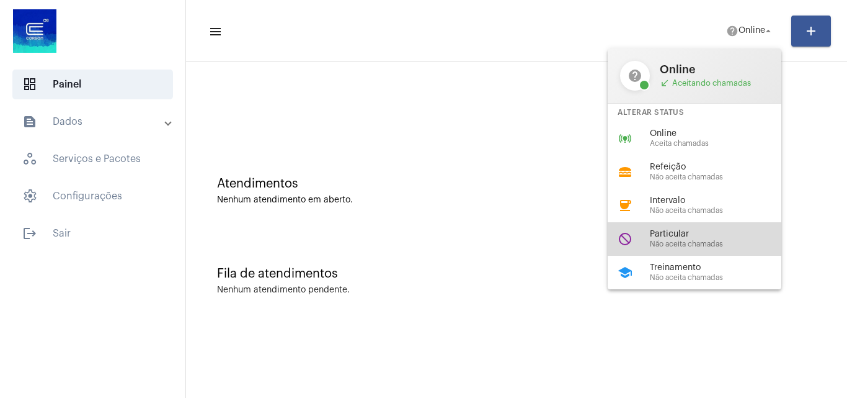
click at [695, 247] on span "Não aceita chamadas" at bounding box center [720, 244] width 141 height 8
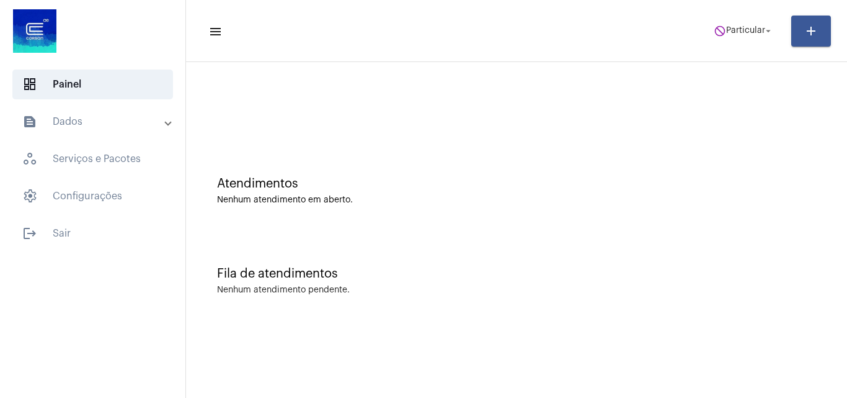
click at [79, 126] on mat-panel-title "text_snippet_outlined Dados" at bounding box center [93, 121] width 143 height 15
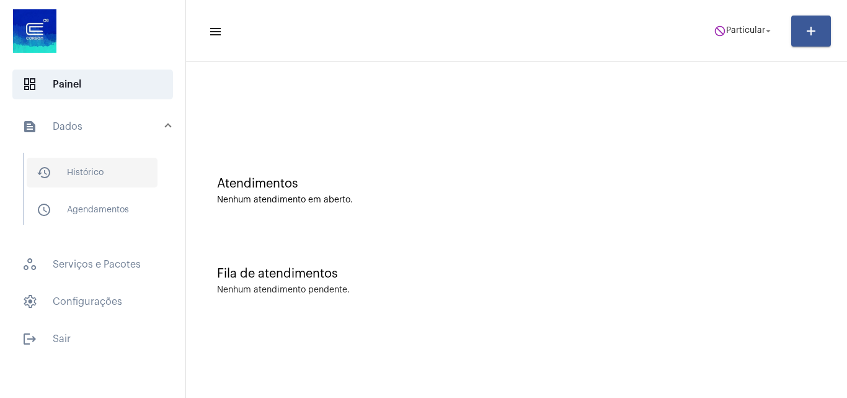
click at [81, 180] on span "history_outlined Histórico" at bounding box center [92, 173] width 131 height 30
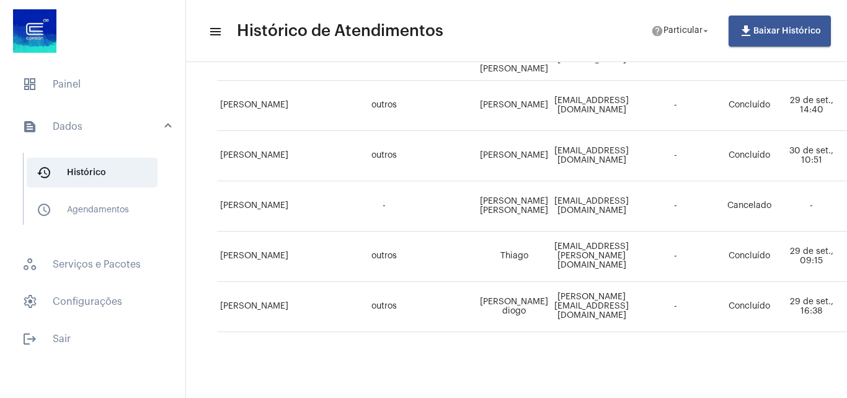
scroll to position [933, 0]
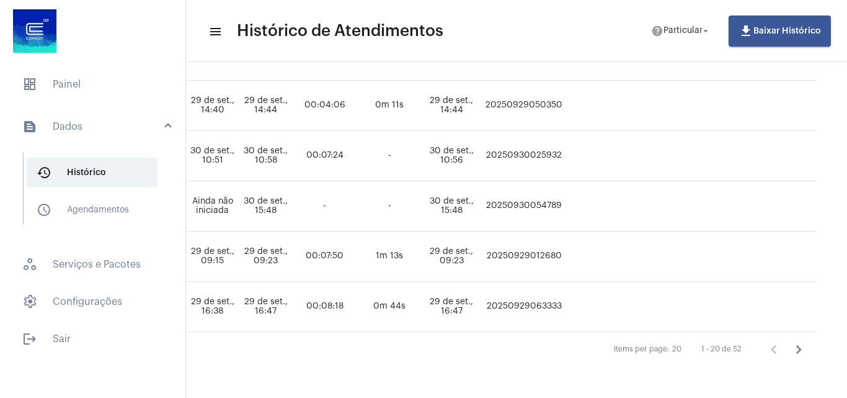
click at [790, 344] on icon "Próxima página" at bounding box center [798, 348] width 17 height 17
click at [793, 345] on icon "Próxima página" at bounding box center [798, 348] width 17 height 17
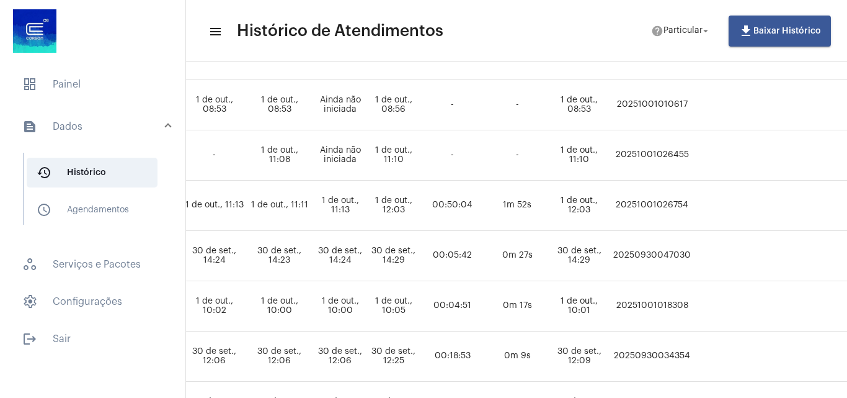
scroll to position [372, 623]
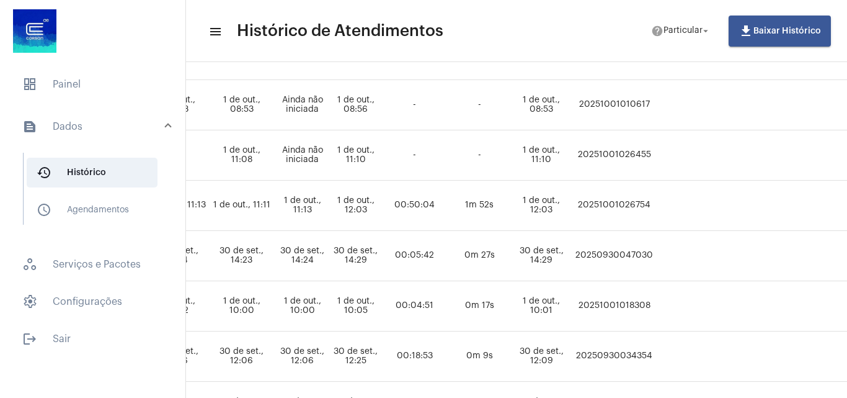
click at [651, 206] on td "20251001026754" at bounding box center [614, 205] width 84 height 50
copy td "20251001026754"
click at [52, 74] on span "dashboard Painel" at bounding box center [92, 84] width 161 height 30
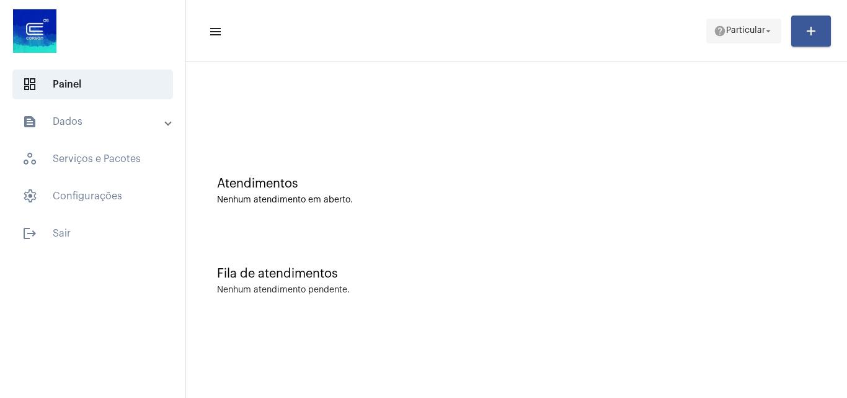
click at [769, 40] on span "help Particular arrow_drop_down" at bounding box center [744, 30] width 60 height 22
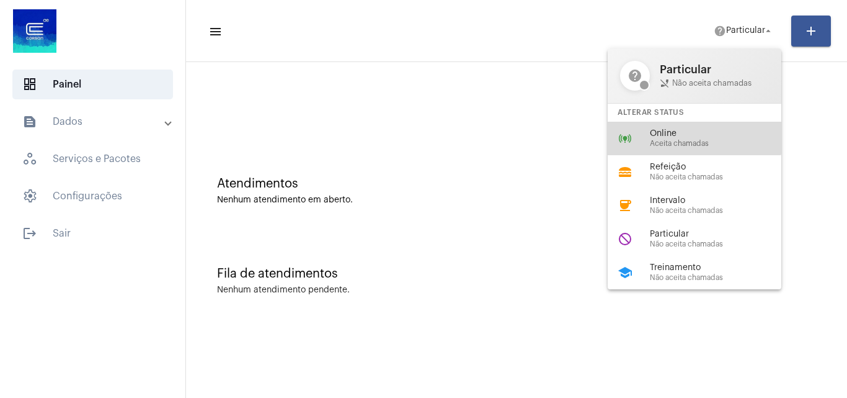
click at [688, 132] on span "Online" at bounding box center [720, 133] width 141 height 9
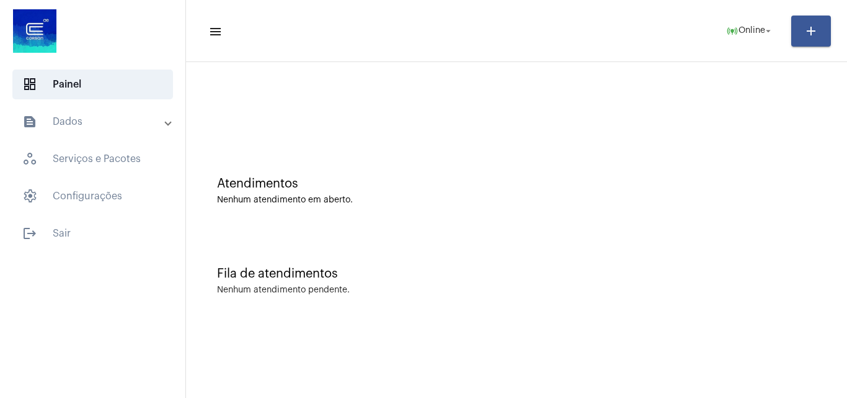
click at [120, 133] on mat-expansion-panel-header "text_snippet_outlined Dados" at bounding box center [96, 122] width 178 height 30
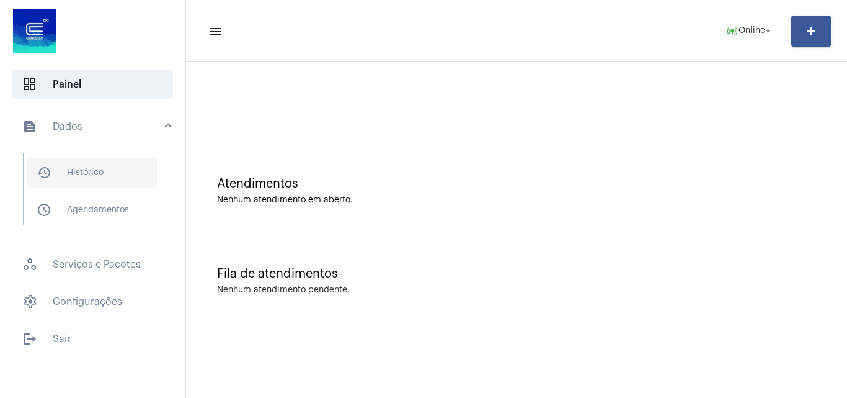
click at [131, 159] on span "history_outlined Histórico" at bounding box center [92, 173] width 131 height 30
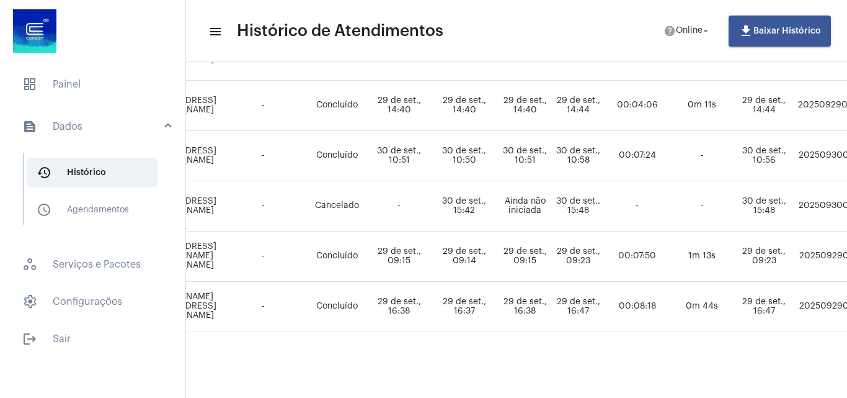
scroll to position [933, 798]
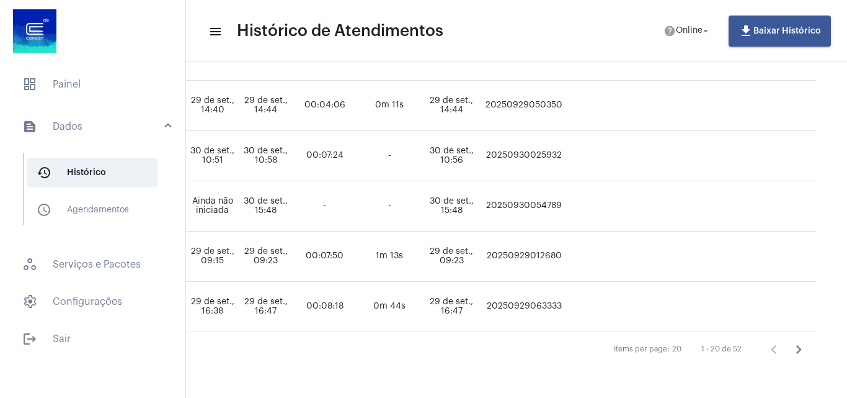
click at [790, 340] on icon "Próxima página" at bounding box center [798, 348] width 17 height 17
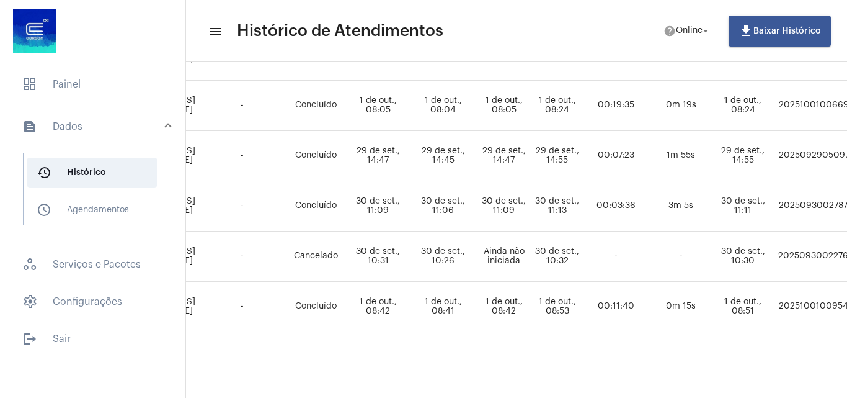
scroll to position [933, 783]
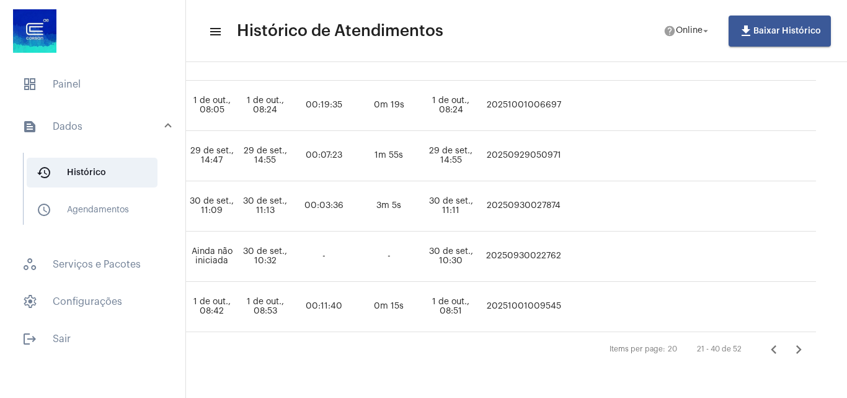
click at [790, 342] on icon "Próxima página" at bounding box center [798, 348] width 17 height 17
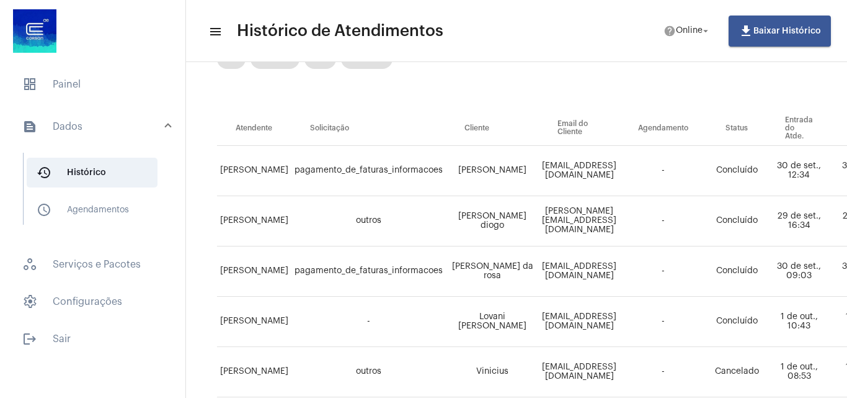
scroll to position [0, 0]
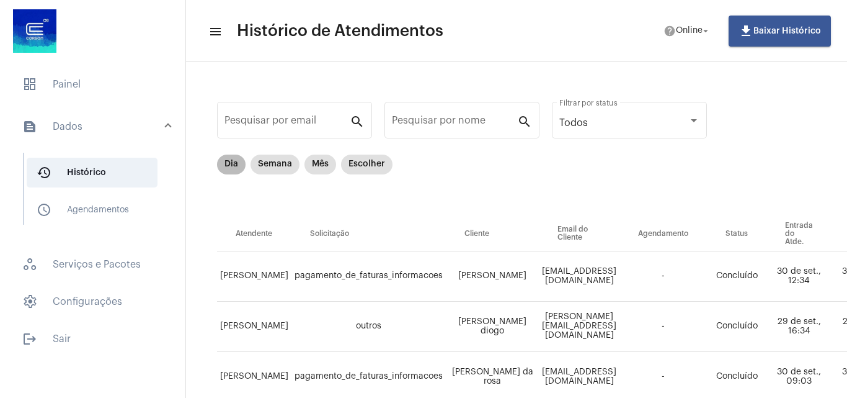
click at [232, 165] on mat-chip "Dia" at bounding box center [231, 164] width 29 height 20
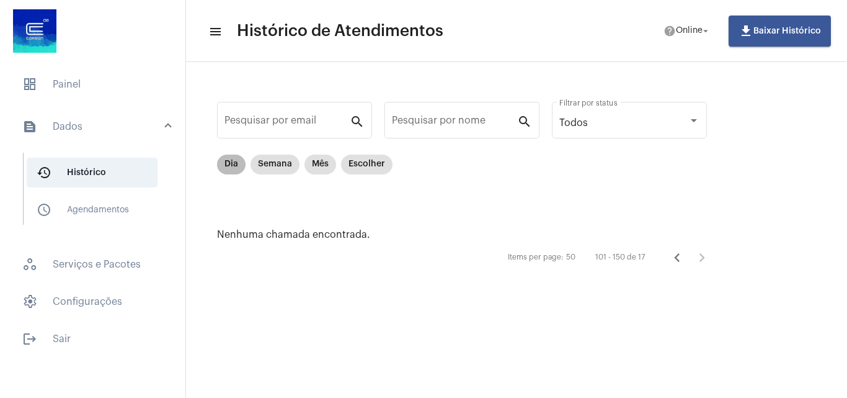
click at [236, 162] on mat-chip "Dia" at bounding box center [231, 164] width 29 height 20
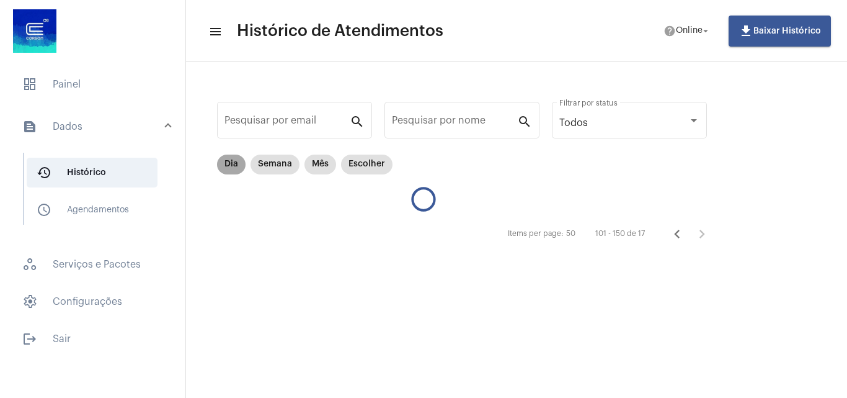
click at [236, 162] on mat-chip "Dia" at bounding box center [231, 164] width 29 height 20
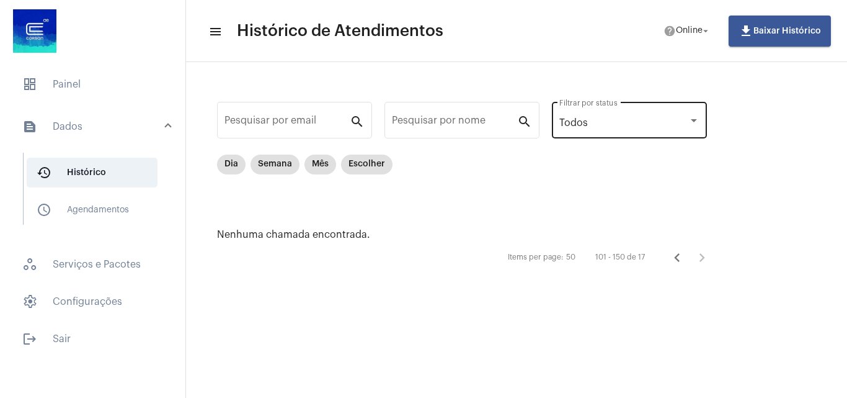
click at [616, 130] on div "Todos Filtrar por status" at bounding box center [629, 118] width 140 height 39
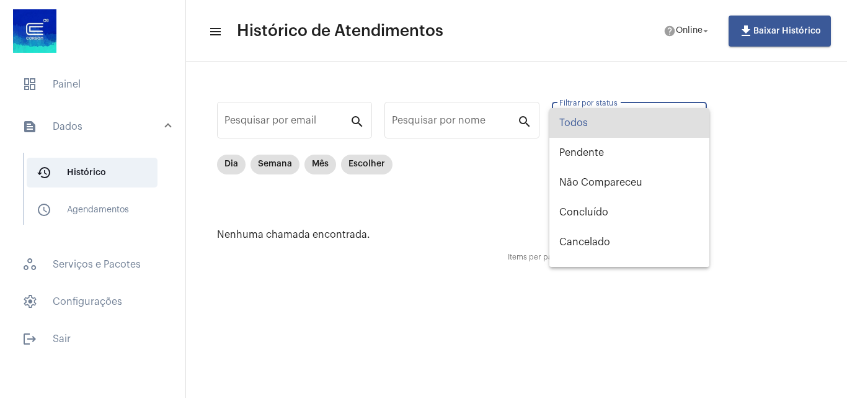
click at [499, 182] on div at bounding box center [423, 199] width 847 height 398
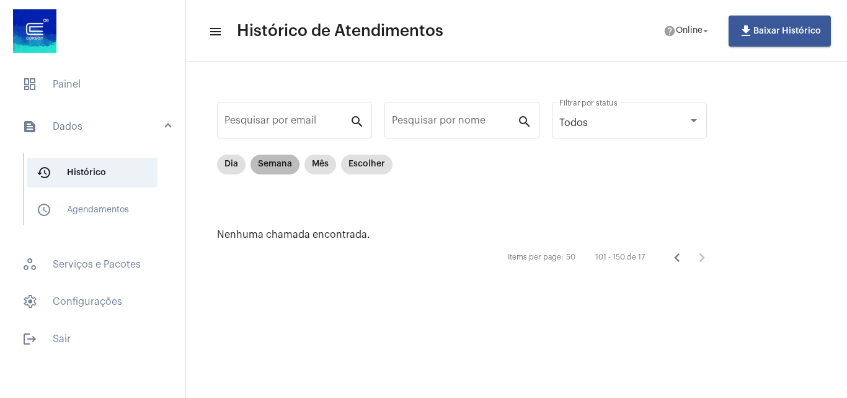
click at [280, 172] on mat-chip "Semana" at bounding box center [275, 164] width 49 height 20
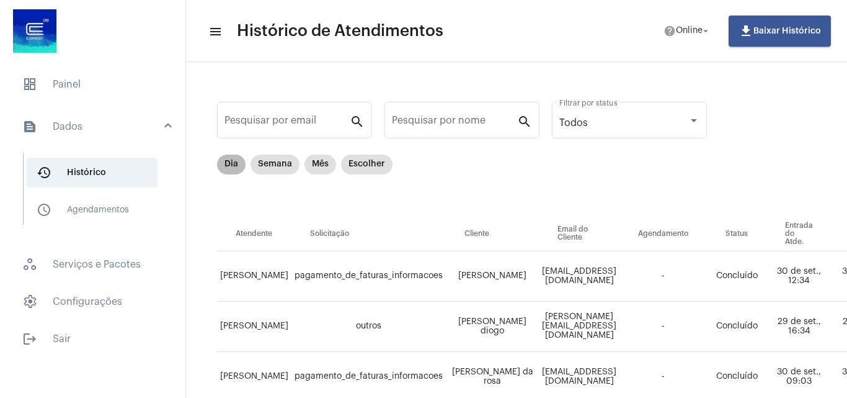
click at [226, 159] on mat-chip "Dia" at bounding box center [231, 164] width 29 height 20
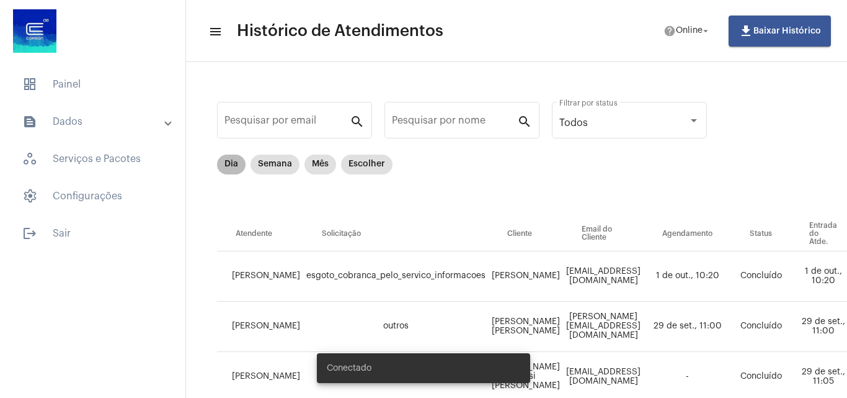
click at [228, 171] on mat-chip "Dia" at bounding box center [231, 164] width 29 height 20
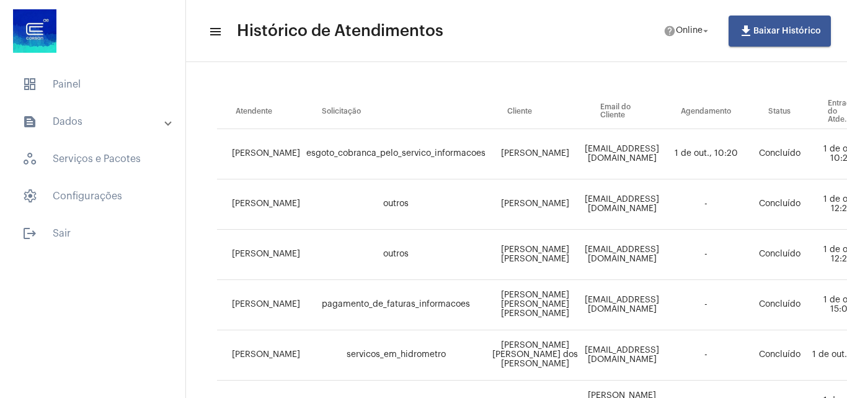
scroll to position [100, 0]
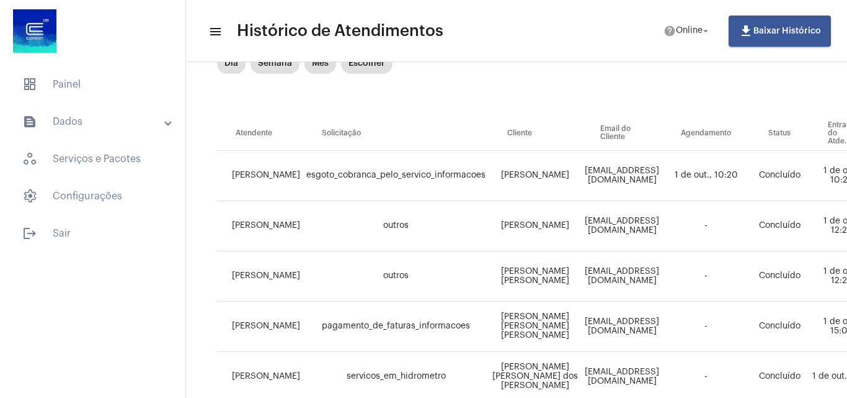
click at [512, 176] on td "[PERSON_NAME]" at bounding box center [535, 176] width 93 height 50
click at [496, 167] on td "[PERSON_NAME]" at bounding box center [535, 176] width 93 height 50
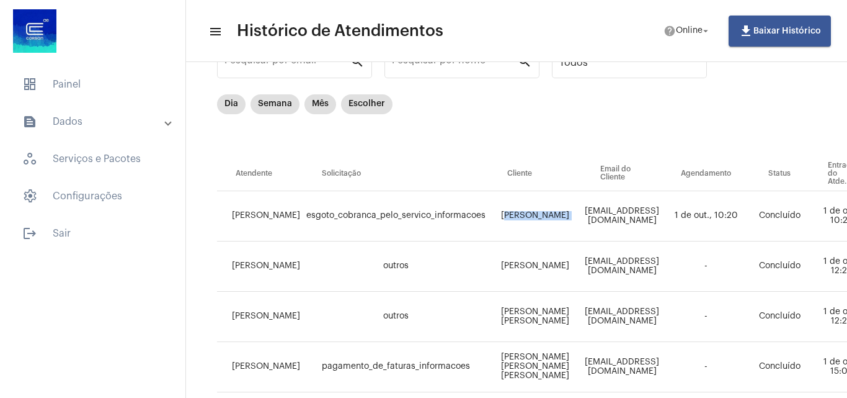
scroll to position [38, 0]
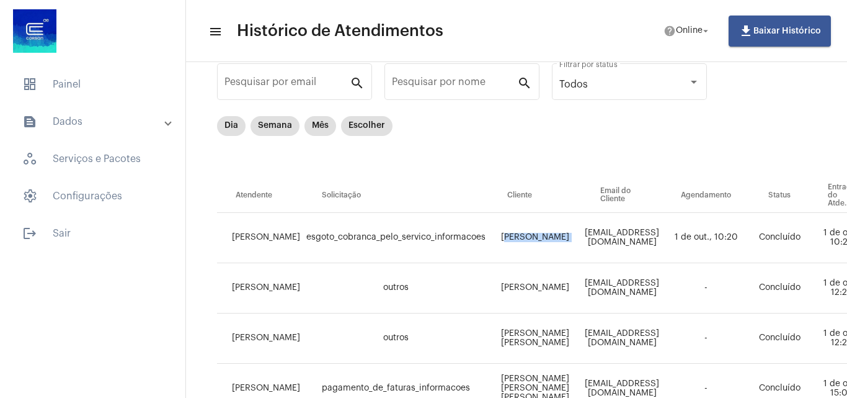
drag, startPoint x: 494, startPoint y: 168, endPoint x: 491, endPoint y: 237, distance: 68.9
copy td "[PERSON_NAME]"
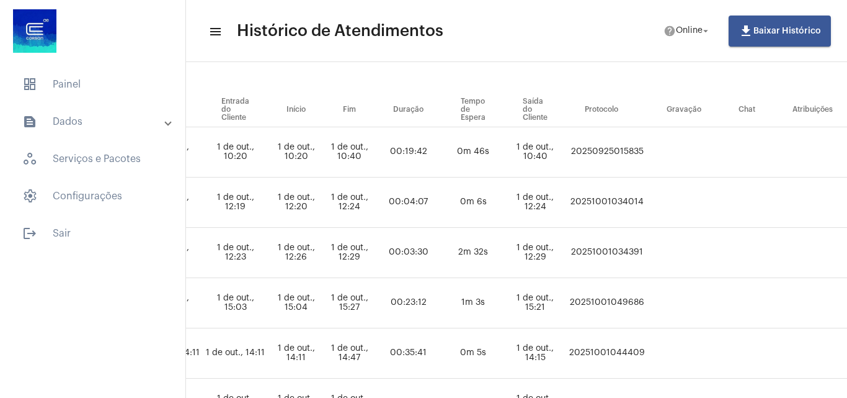
scroll to position [124, 779]
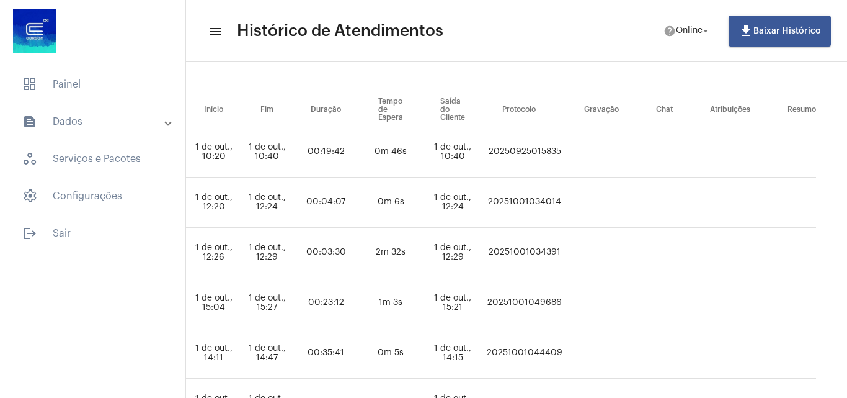
click at [554, 147] on td "20250925015835" at bounding box center [525, 152] width 82 height 50
click at [549, 147] on td "20250925015835" at bounding box center [525, 152] width 82 height 50
copy td "20250925015835"
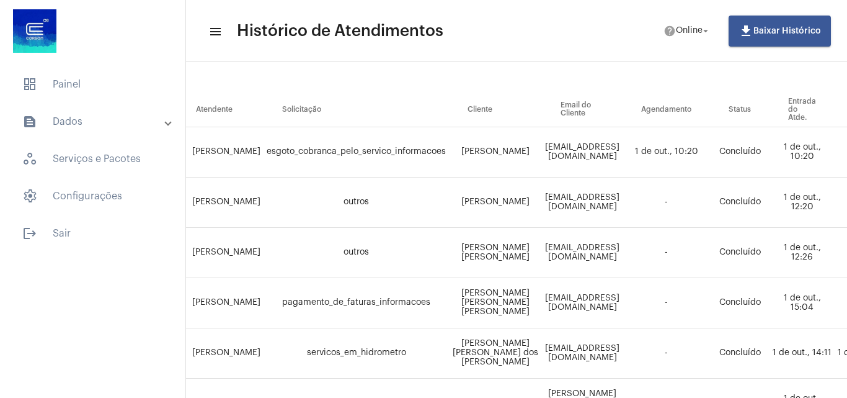
scroll to position [124, 0]
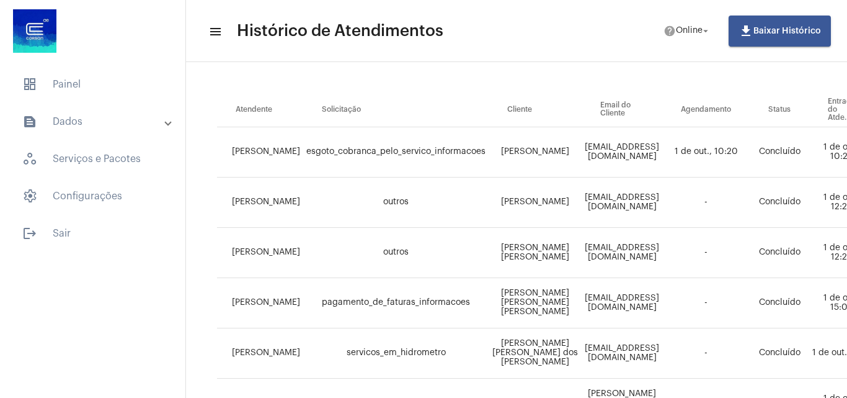
click at [53, 99] on mat-list "dashboard Painel text_snippet_outlined Dados history_outlined Histórico schedul…" at bounding box center [92, 156] width 185 height 184
click at [55, 92] on span "dashboard Painel" at bounding box center [92, 84] width 161 height 30
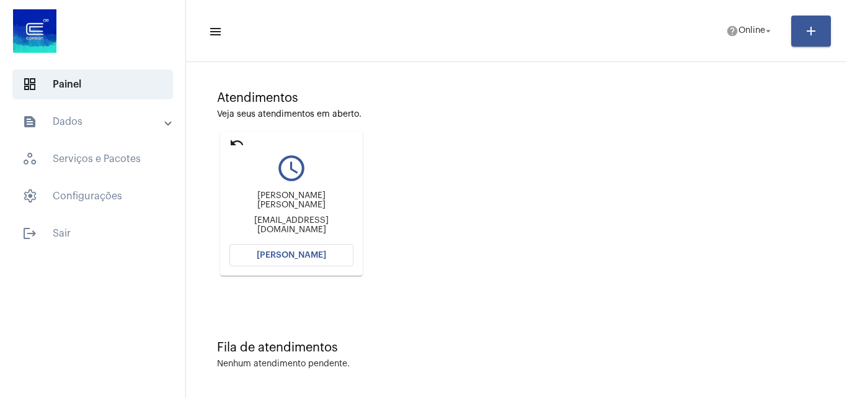
scroll to position [87, 0]
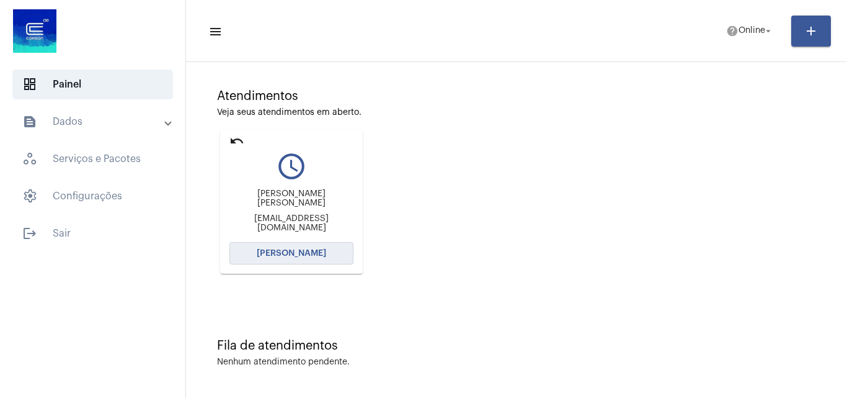
click at [315, 245] on button "[PERSON_NAME]" at bounding box center [291, 253] width 124 height 22
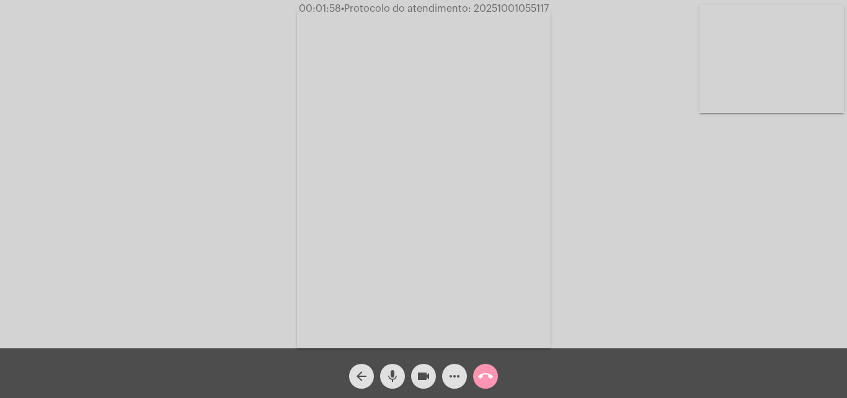
click at [417, 374] on mat-icon "videocam" at bounding box center [423, 375] width 15 height 15
click at [406, 375] on div "mic" at bounding box center [392, 372] width 31 height 31
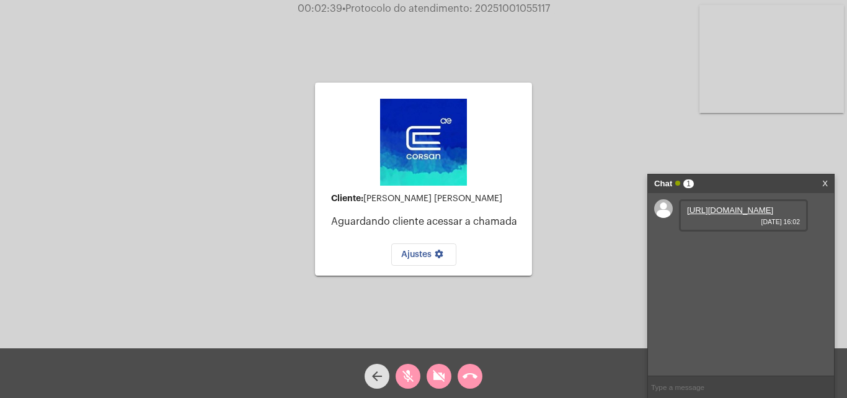
click at [754, 215] on link "https://neft-transfer-bucket.s3.amazonaws.com/temp-d1ee08bb-0aa8-04de-0178-68c1…" at bounding box center [730, 209] width 86 height 9
click at [442, 371] on mat-icon "videocam_off" at bounding box center [439, 375] width 15 height 15
click at [416, 373] on button "mic_off" at bounding box center [408, 375] width 25 height 25
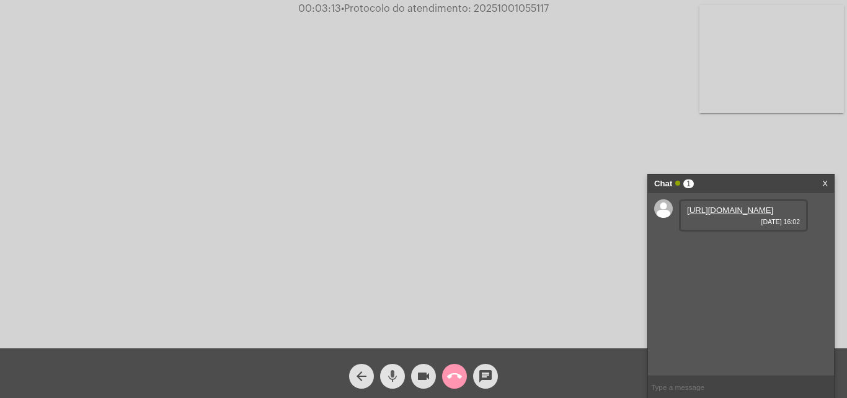
click at [394, 379] on mat-icon "mic" at bounding box center [392, 375] width 15 height 15
click at [422, 383] on mat-icon "videocam" at bounding box center [423, 375] width 15 height 15
click at [448, 374] on mat-icon "call_end" at bounding box center [454, 375] width 15 height 15
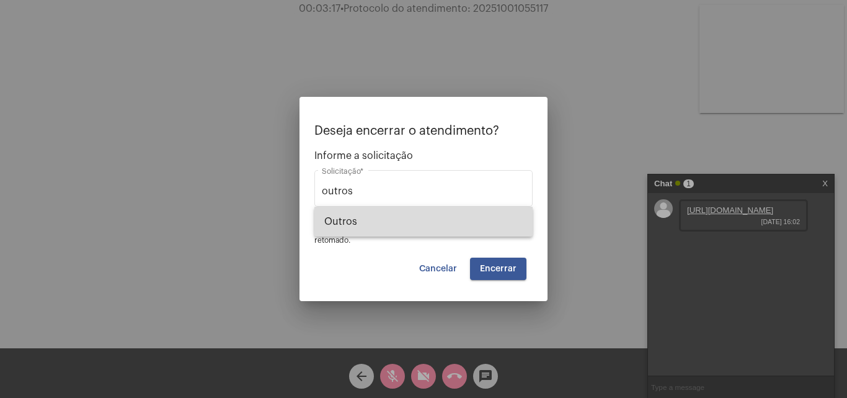
drag, startPoint x: 448, startPoint y: 226, endPoint x: 455, endPoint y: 226, distance: 6.9
click at [453, 226] on span "Outros" at bounding box center [423, 222] width 198 height 30
type input "Outros"
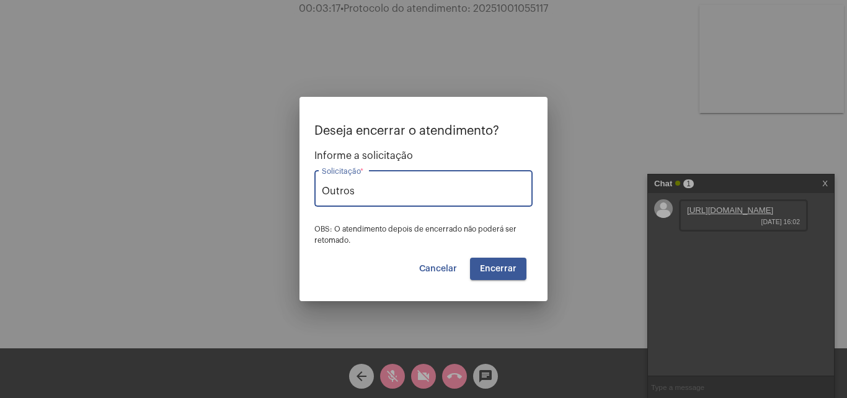
click at [505, 262] on button "Encerrar" at bounding box center [498, 268] width 56 height 22
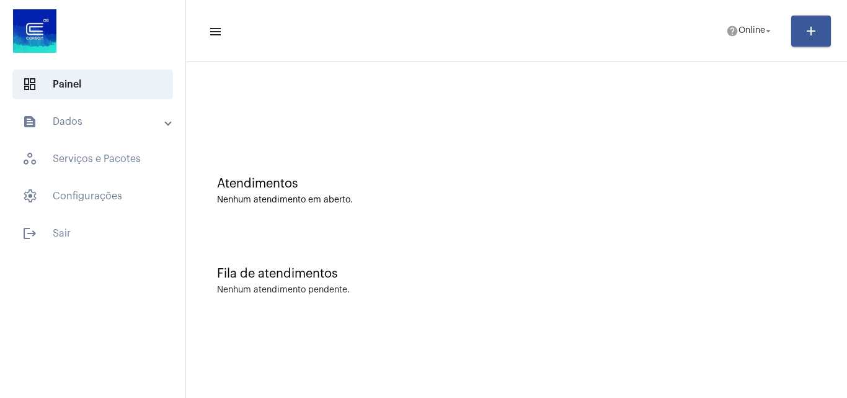
click at [723, 17] on mat-toolbar-row "menu help Online arrow_drop_down add" at bounding box center [516, 31] width 661 height 40
click at [739, 27] on span "Online" at bounding box center [752, 31] width 27 height 9
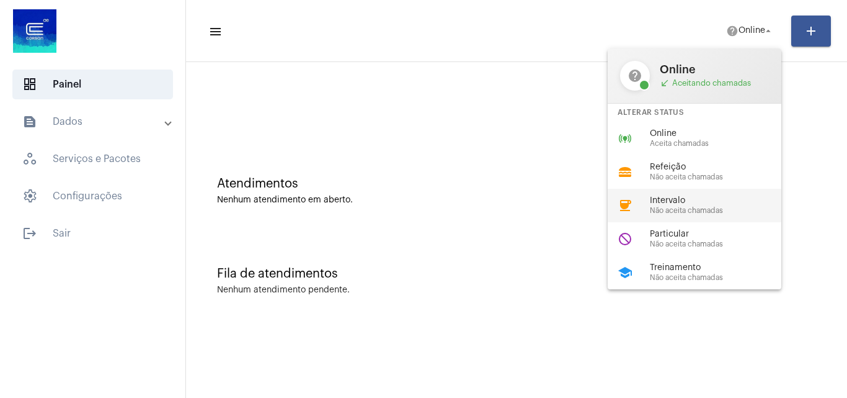
click at [686, 221] on div "coffee Intervalo Não aceita chamadas" at bounding box center [704, 205] width 193 height 33
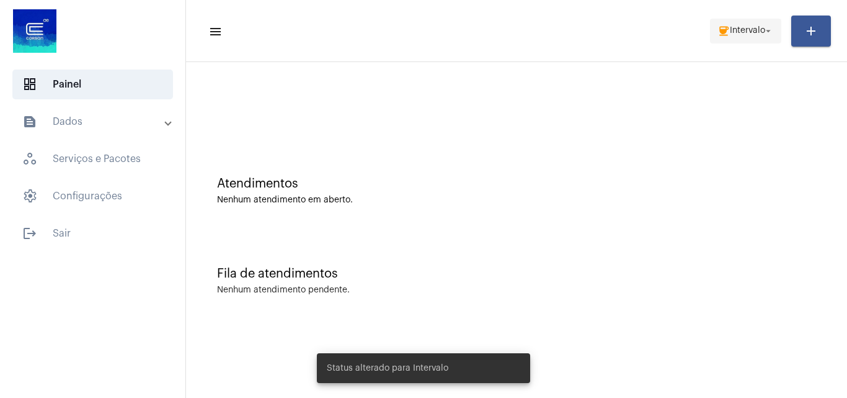
click at [765, 31] on mat-icon "arrow_drop_down" at bounding box center [768, 30] width 11 height 11
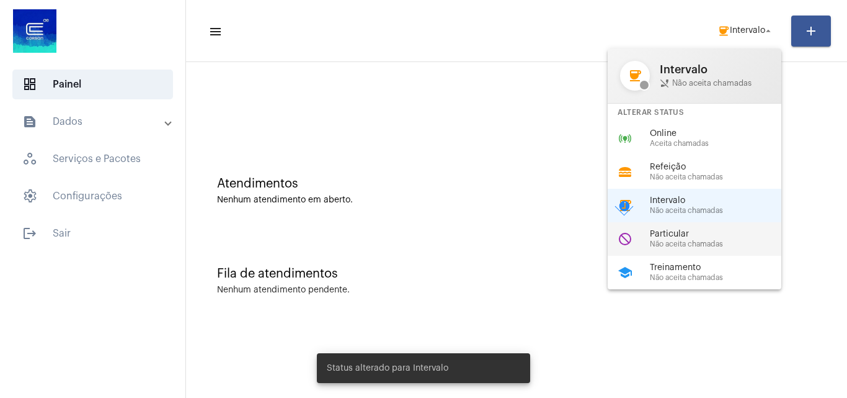
click at [721, 236] on span "Particular" at bounding box center [720, 233] width 141 height 9
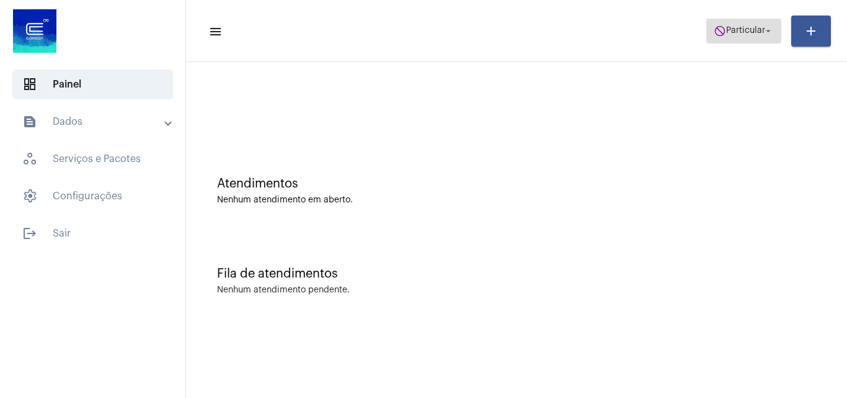
click at [723, 40] on span "do_not_disturb Particular arrow_drop_down" at bounding box center [744, 30] width 60 height 22
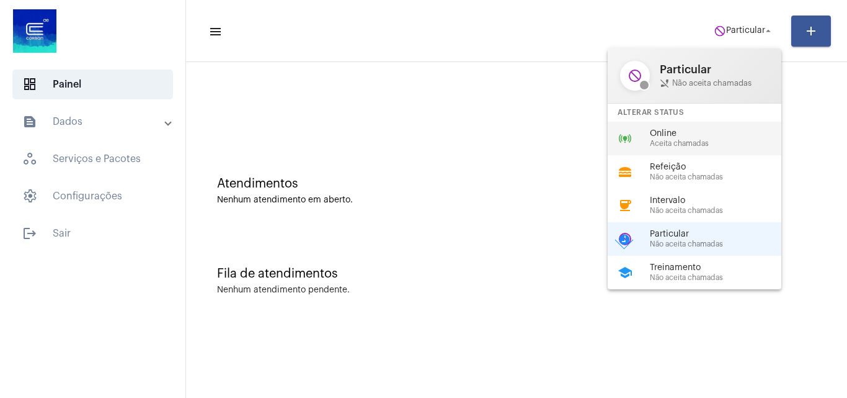
click at [713, 132] on span "Online" at bounding box center [720, 133] width 141 height 9
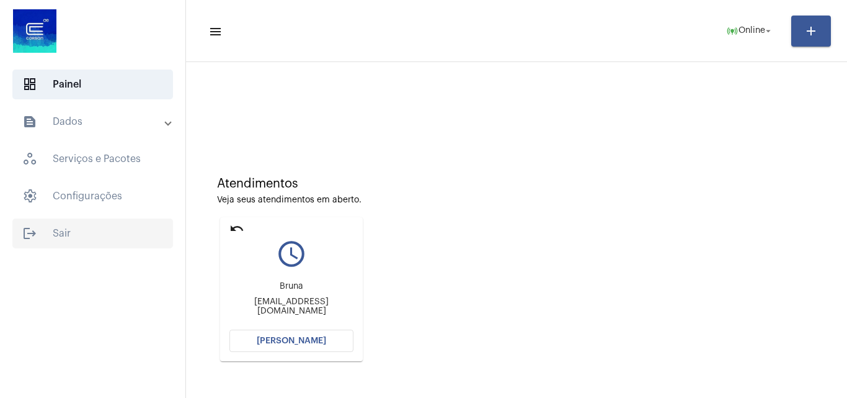
click at [53, 242] on span "logout Sair" at bounding box center [92, 233] width 161 height 30
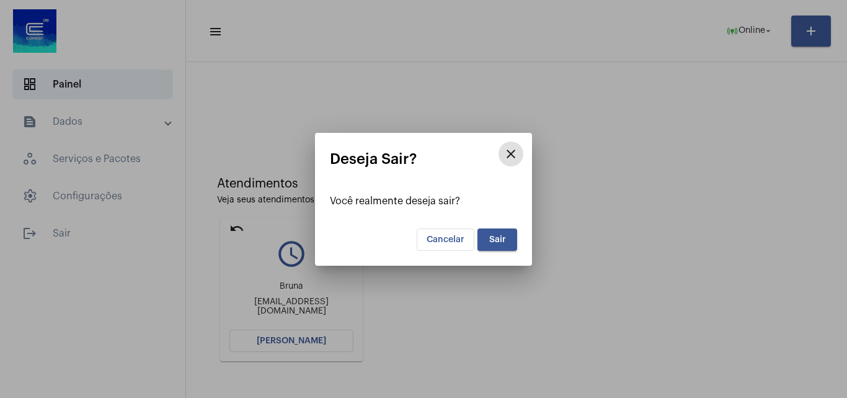
click at [484, 249] on button "Sair" at bounding box center [498, 239] width 40 height 22
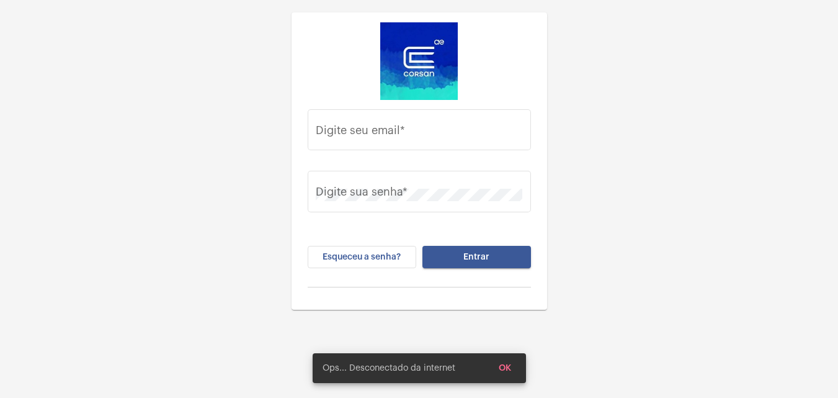
type input "[EMAIL_ADDRESS][PERSON_NAME][DOMAIN_NAME]"
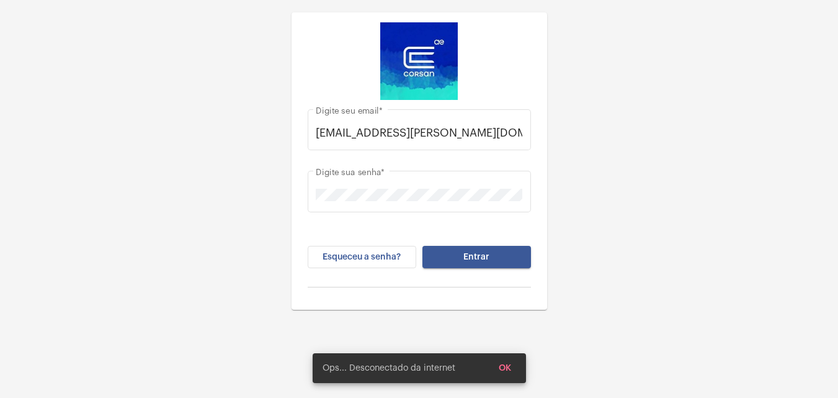
click at [489, 262] on button "Entrar" at bounding box center [476, 257] width 109 height 22
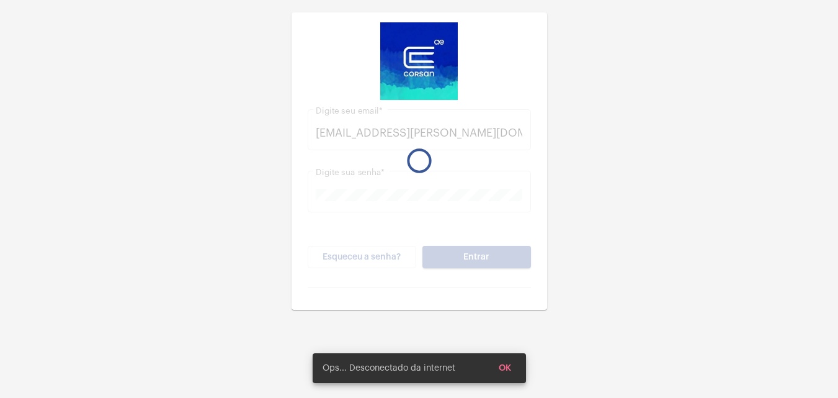
click at [489, 262] on button "Entrar" at bounding box center [476, 257] width 109 height 22
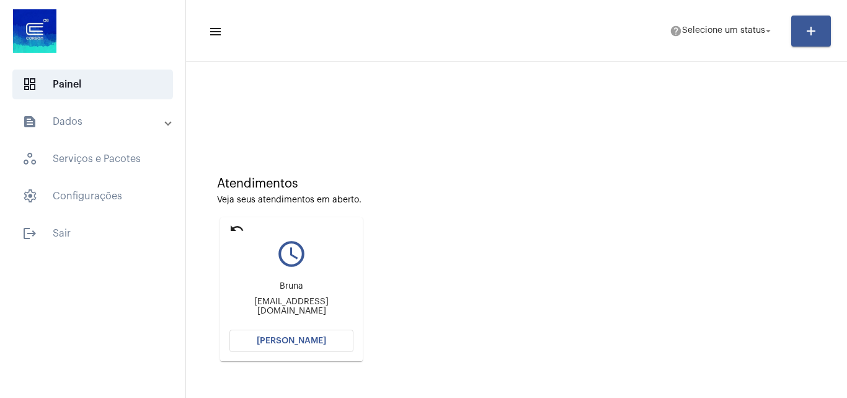
click at [63, 112] on mat-expansion-panel-header "text_snippet_outlined Dados" at bounding box center [96, 122] width 178 height 30
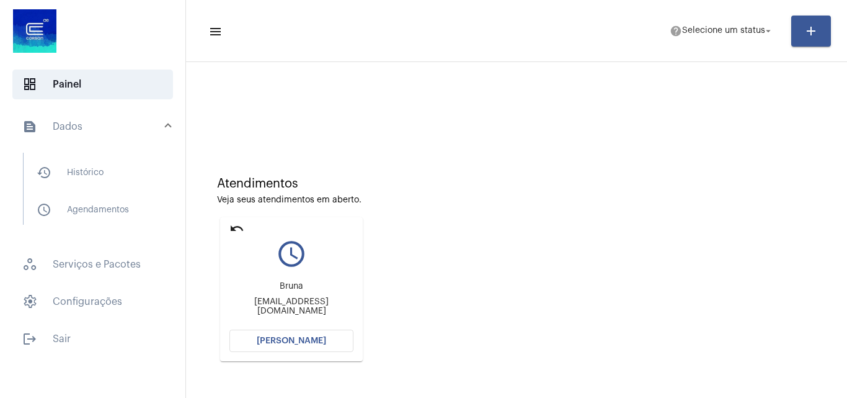
click at [70, 149] on div "history_outlined Histórico schedule_outlined Agendamentos" at bounding box center [96, 194] width 178 height 96
click at [70, 141] on mat-expansion-panel-header "text_snippet_outlined Dados" at bounding box center [96, 127] width 178 height 40
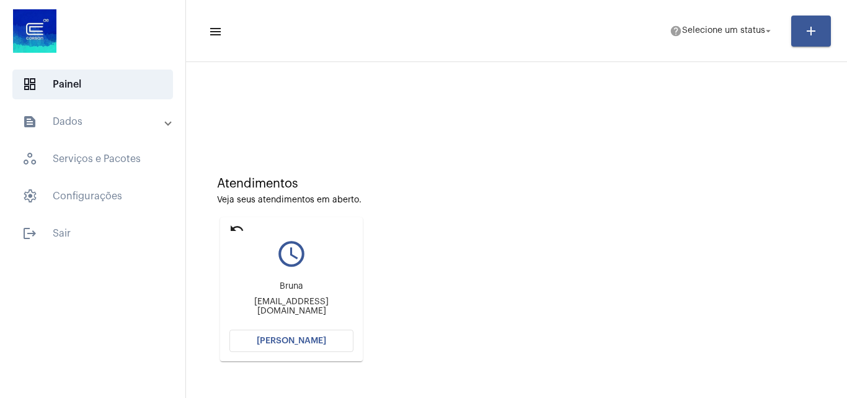
click at [82, 105] on mat-list "dashboard Painel text_snippet_outlined Dados history_outlined Histórico schedul…" at bounding box center [92, 156] width 185 height 184
click at [81, 136] on mat-expansion-panel-header "text_snippet_outlined Dados" at bounding box center [96, 122] width 178 height 30
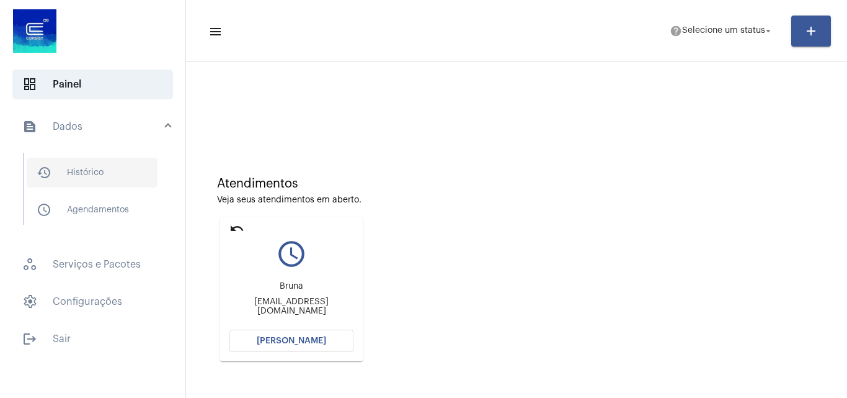
click at [104, 161] on span "history_outlined Histórico" at bounding box center [92, 173] width 131 height 30
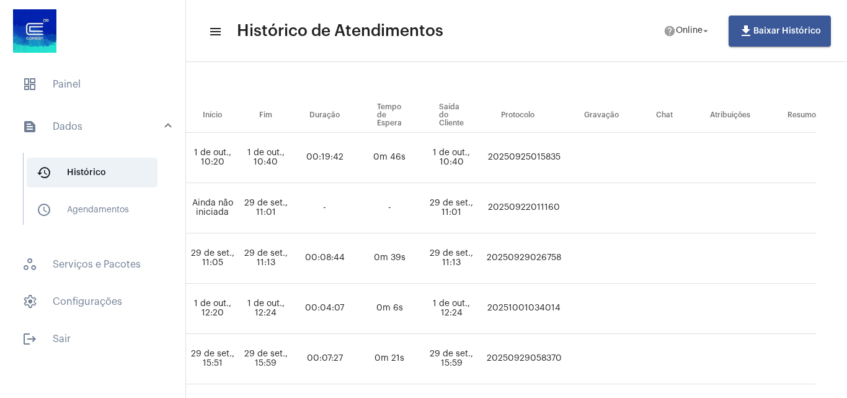
scroll to position [0, 798]
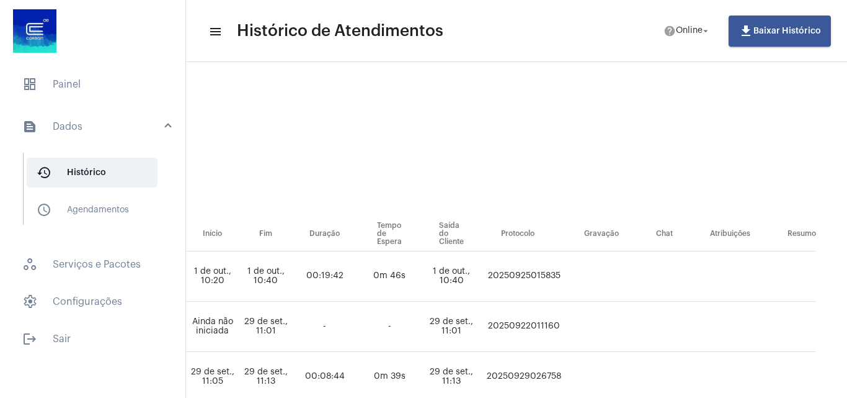
click at [60, 134] on mat-expansion-panel-header "text_snippet_outlined Dados" at bounding box center [96, 127] width 178 height 40
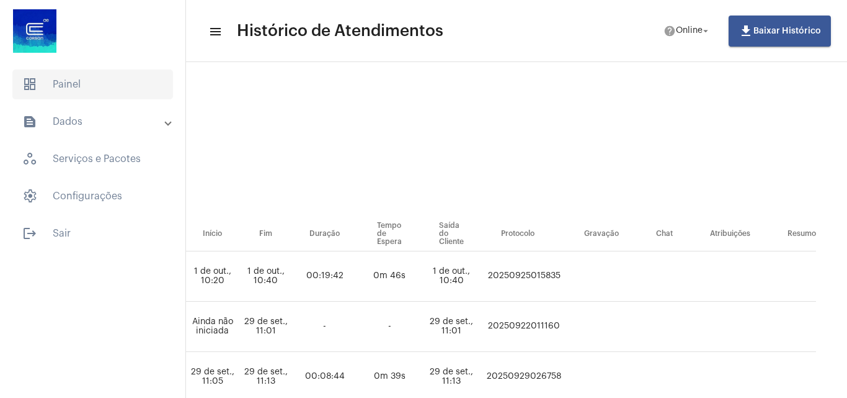
click at [56, 95] on span "dashboard Painel" at bounding box center [92, 84] width 161 height 30
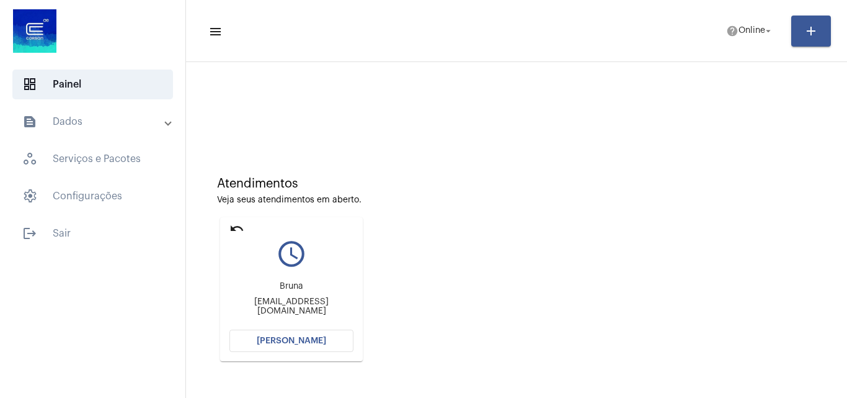
click at [103, 135] on mat-expansion-panel-header "text_snippet_outlined Dados" at bounding box center [96, 122] width 178 height 30
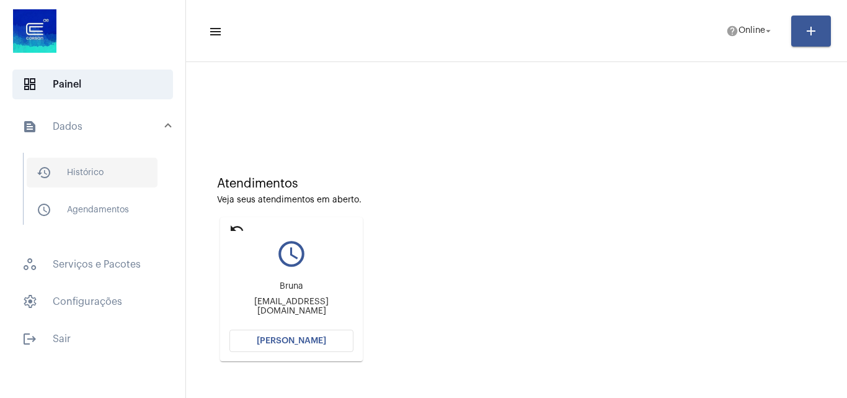
click at [124, 166] on span "history_outlined Histórico" at bounding box center [92, 173] width 131 height 30
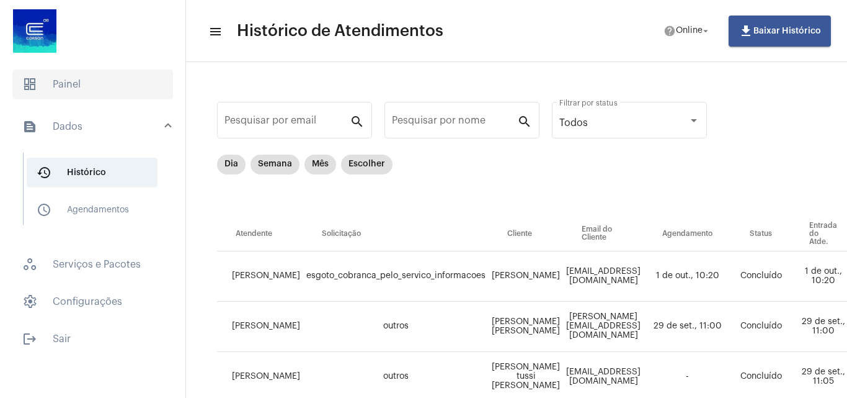
click at [88, 95] on span "dashboard Painel" at bounding box center [92, 84] width 161 height 30
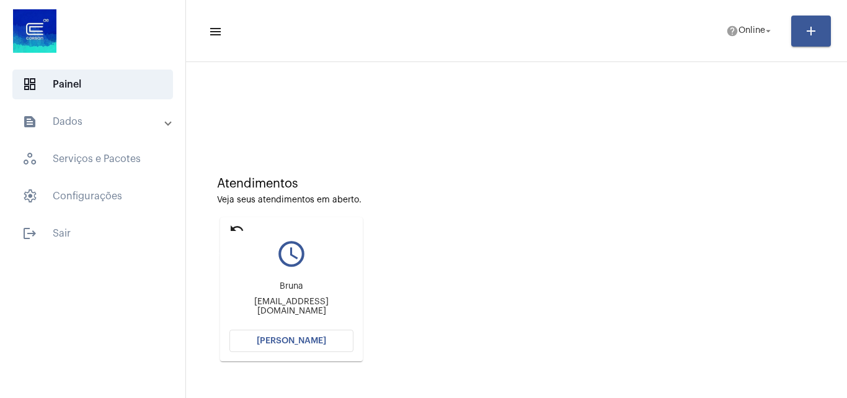
click at [229, 228] on mat-icon "undo" at bounding box center [236, 228] width 15 height 15
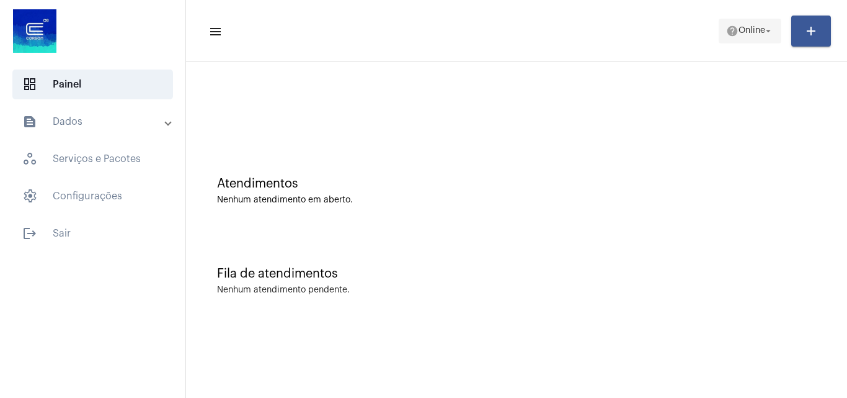
click at [739, 22] on span "help Online arrow_drop_down" at bounding box center [750, 30] width 48 height 22
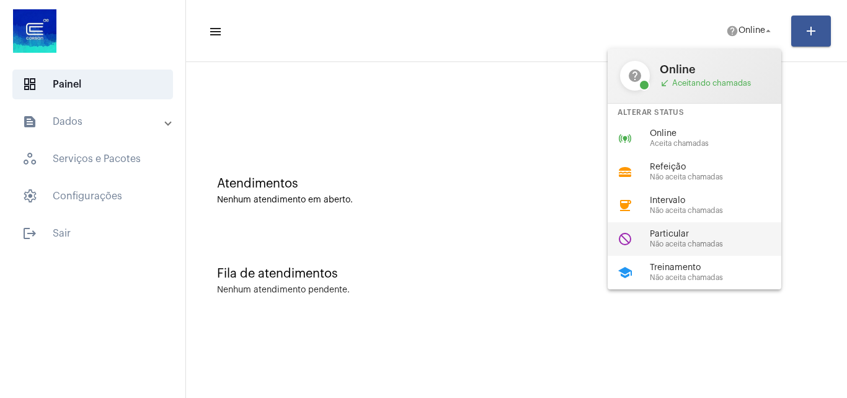
click at [701, 233] on span "Particular" at bounding box center [720, 233] width 141 height 9
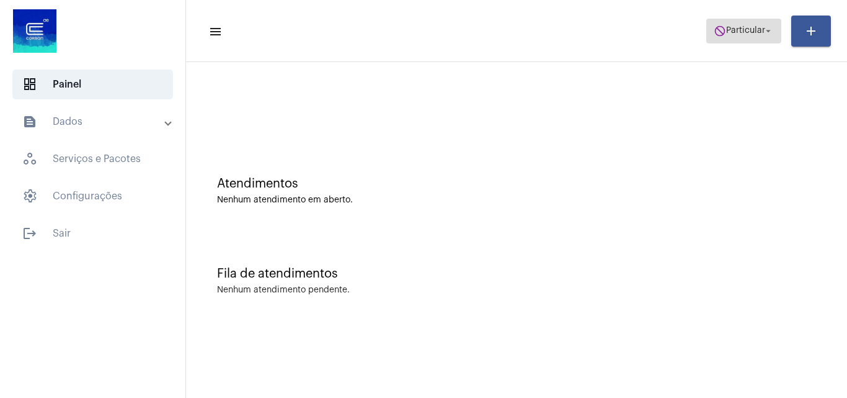
click at [723, 37] on span "do_not_disturb Particular arrow_drop_down" at bounding box center [744, 30] width 60 height 22
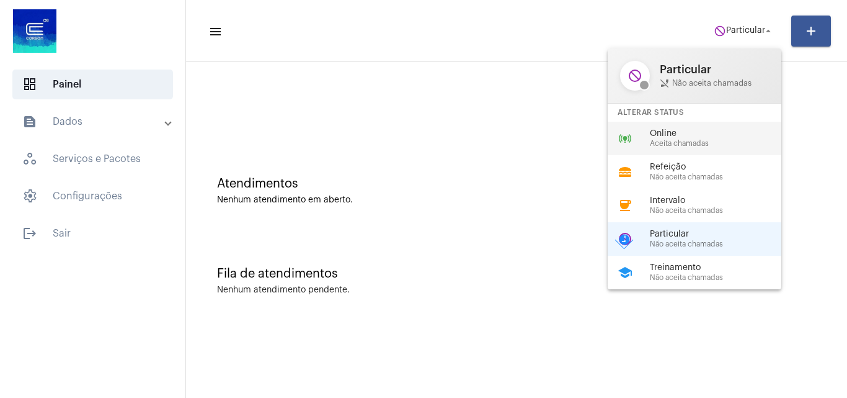
click at [716, 133] on span "Online" at bounding box center [720, 133] width 141 height 9
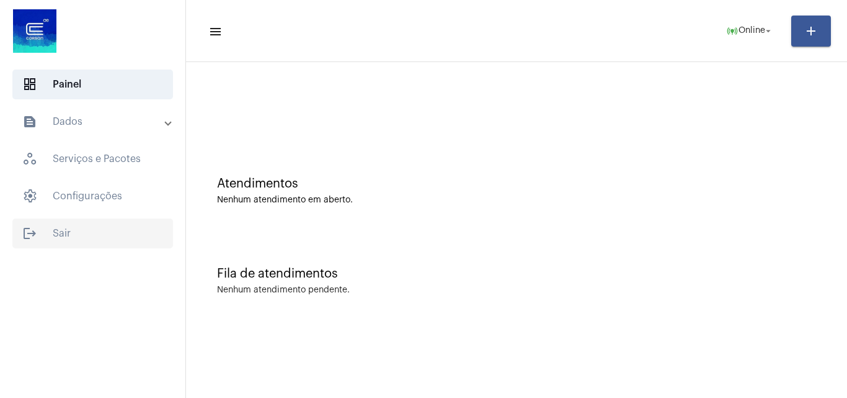
click at [63, 231] on span "logout Sair" at bounding box center [92, 233] width 161 height 30
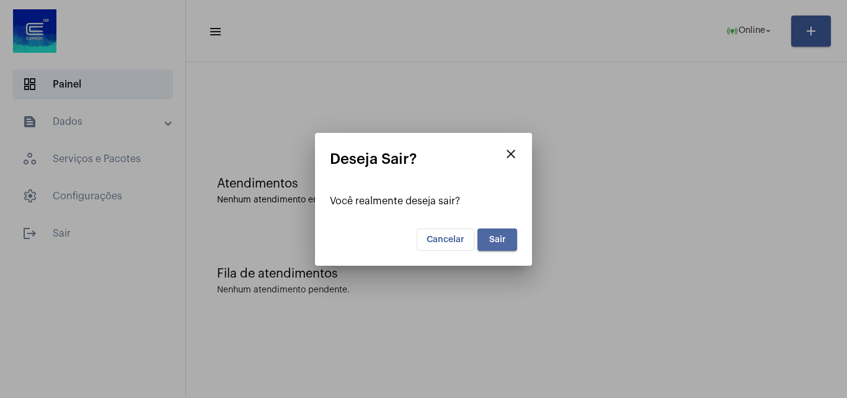
click at [496, 249] on button "Sair" at bounding box center [498, 239] width 40 height 22
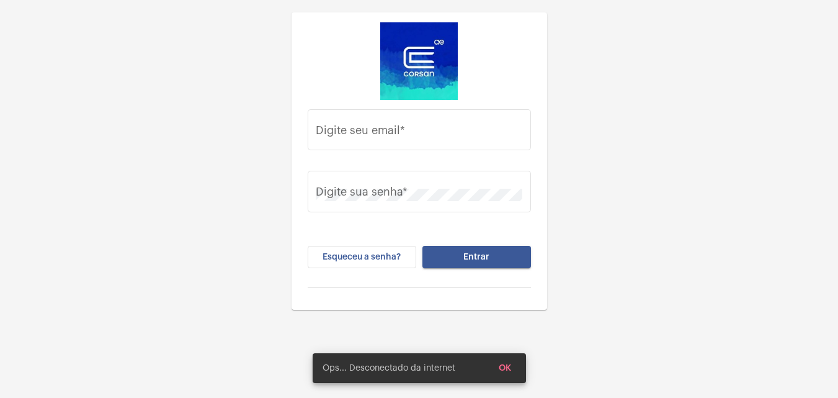
type input "[EMAIL_ADDRESS][PERSON_NAME][DOMAIN_NAME]"
